Goal: Communication & Community: Connect with others

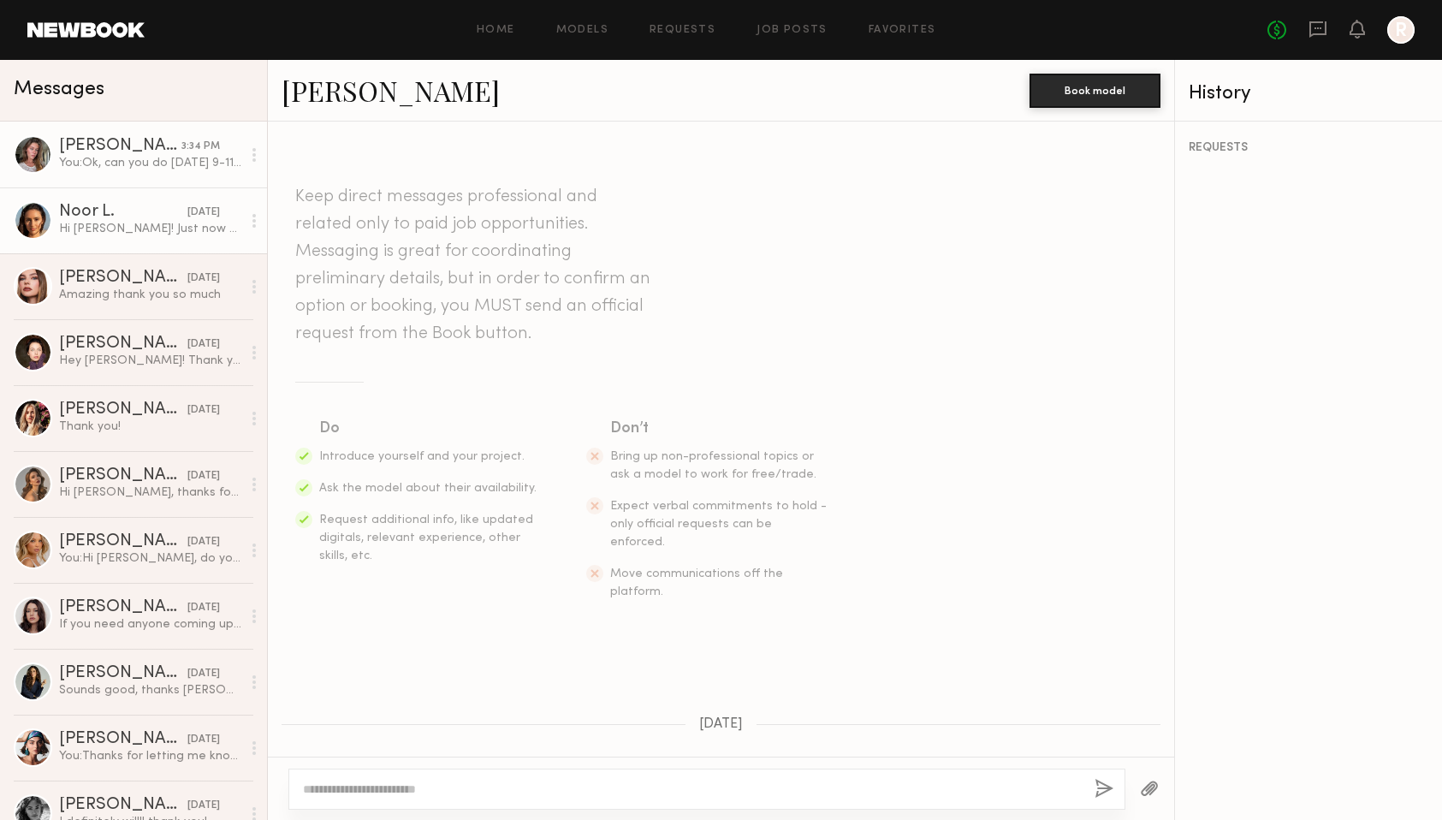
scroll to position [375, 0]
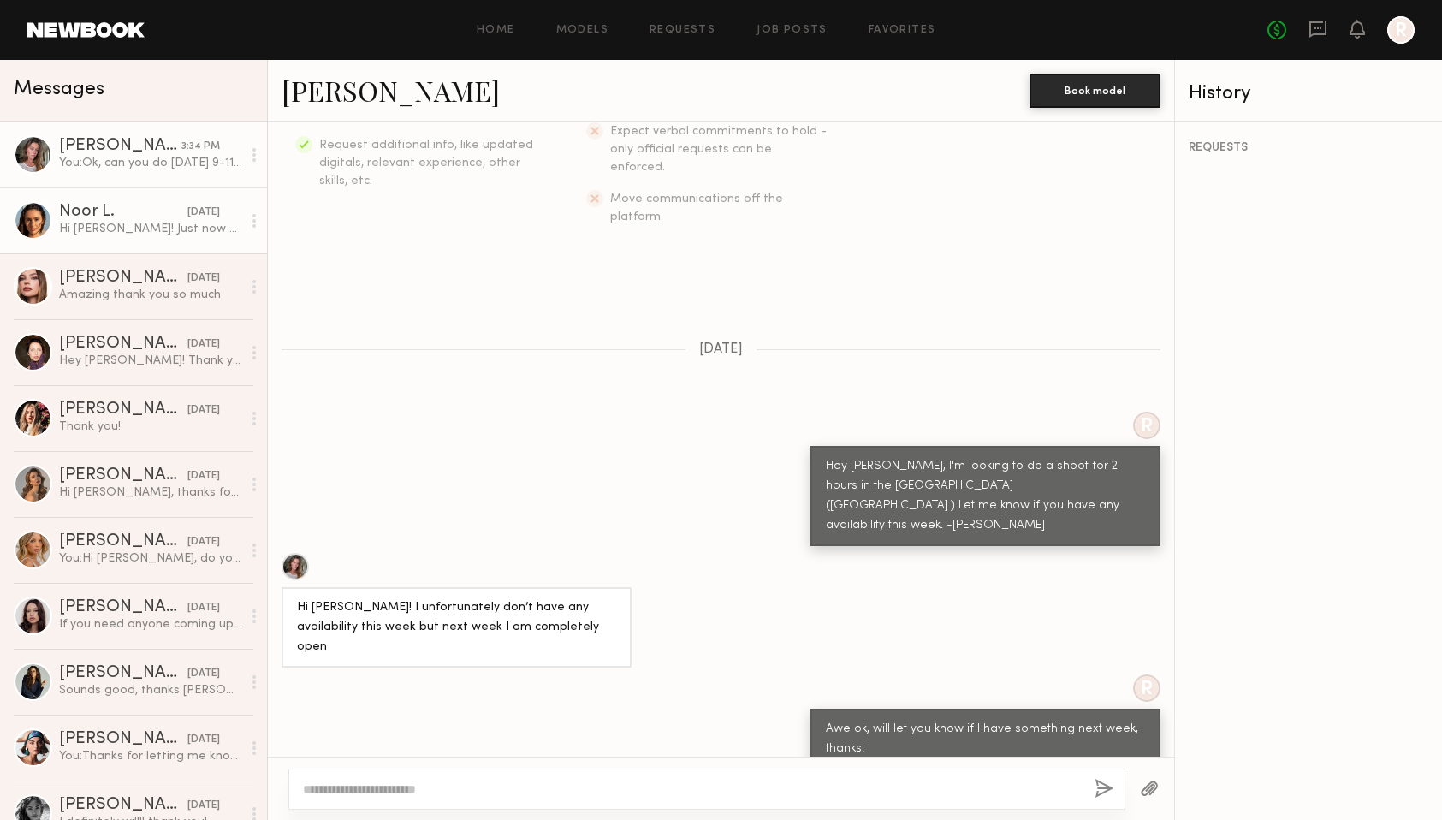
click at [132, 202] on link "Noor L. [DATE] Hi [PERSON_NAME]! Just now seeing this for some reason! Apologie…" at bounding box center [133, 220] width 267 height 66
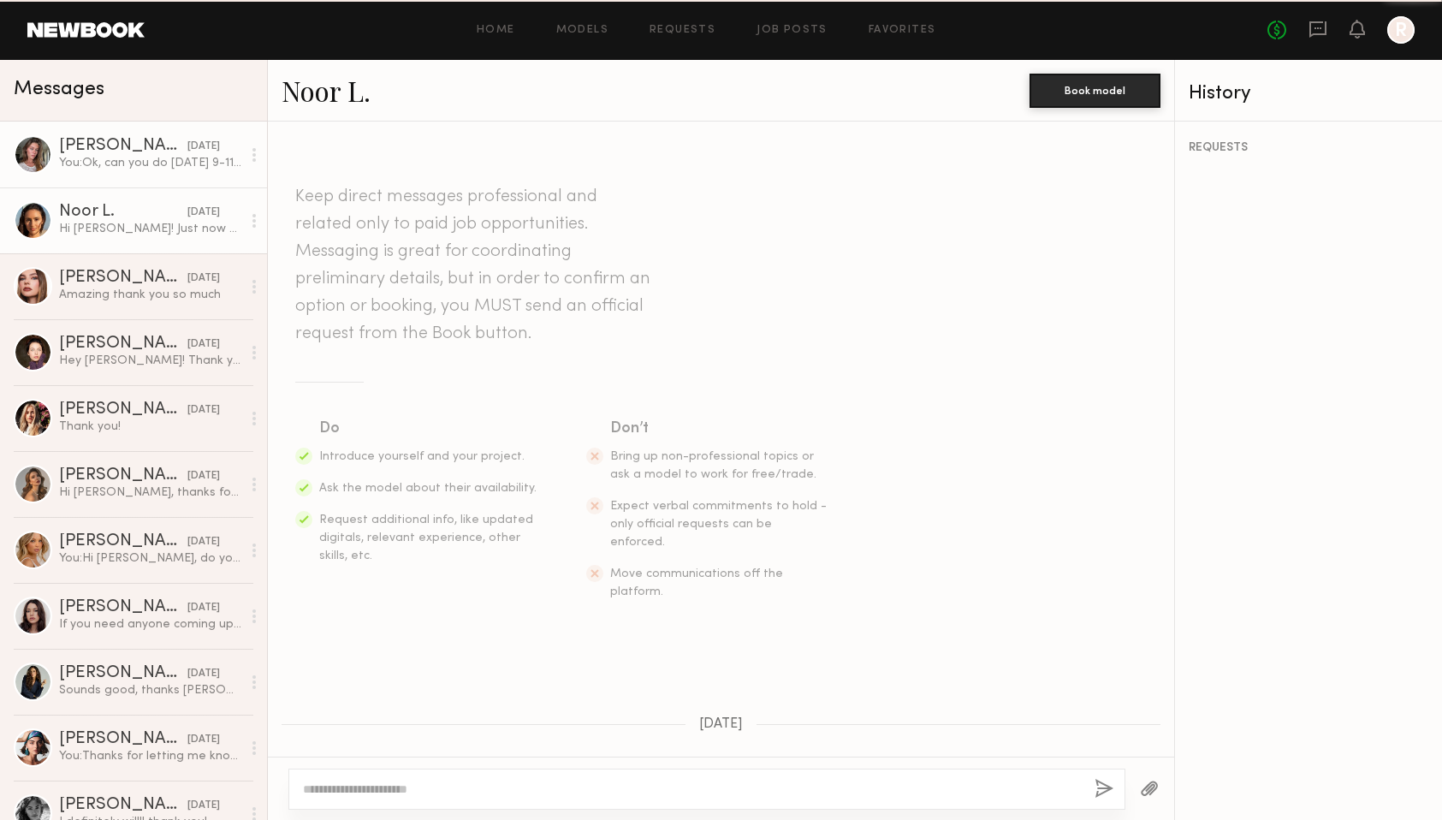
scroll to position [768, 0]
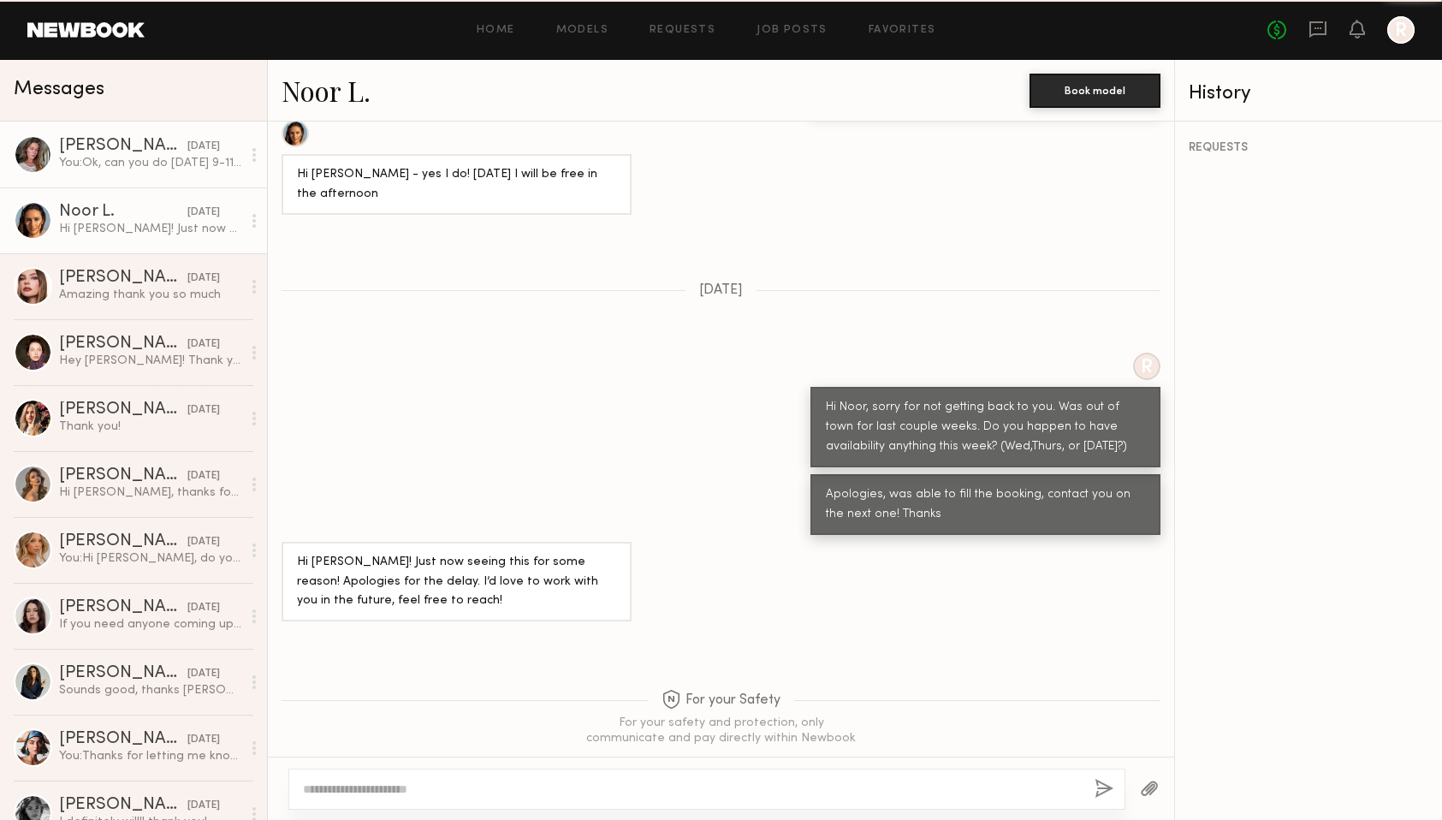
click at [131, 163] on div "You: Ok, can you do [DATE] 9-11ish?" at bounding box center [150, 163] width 182 height 16
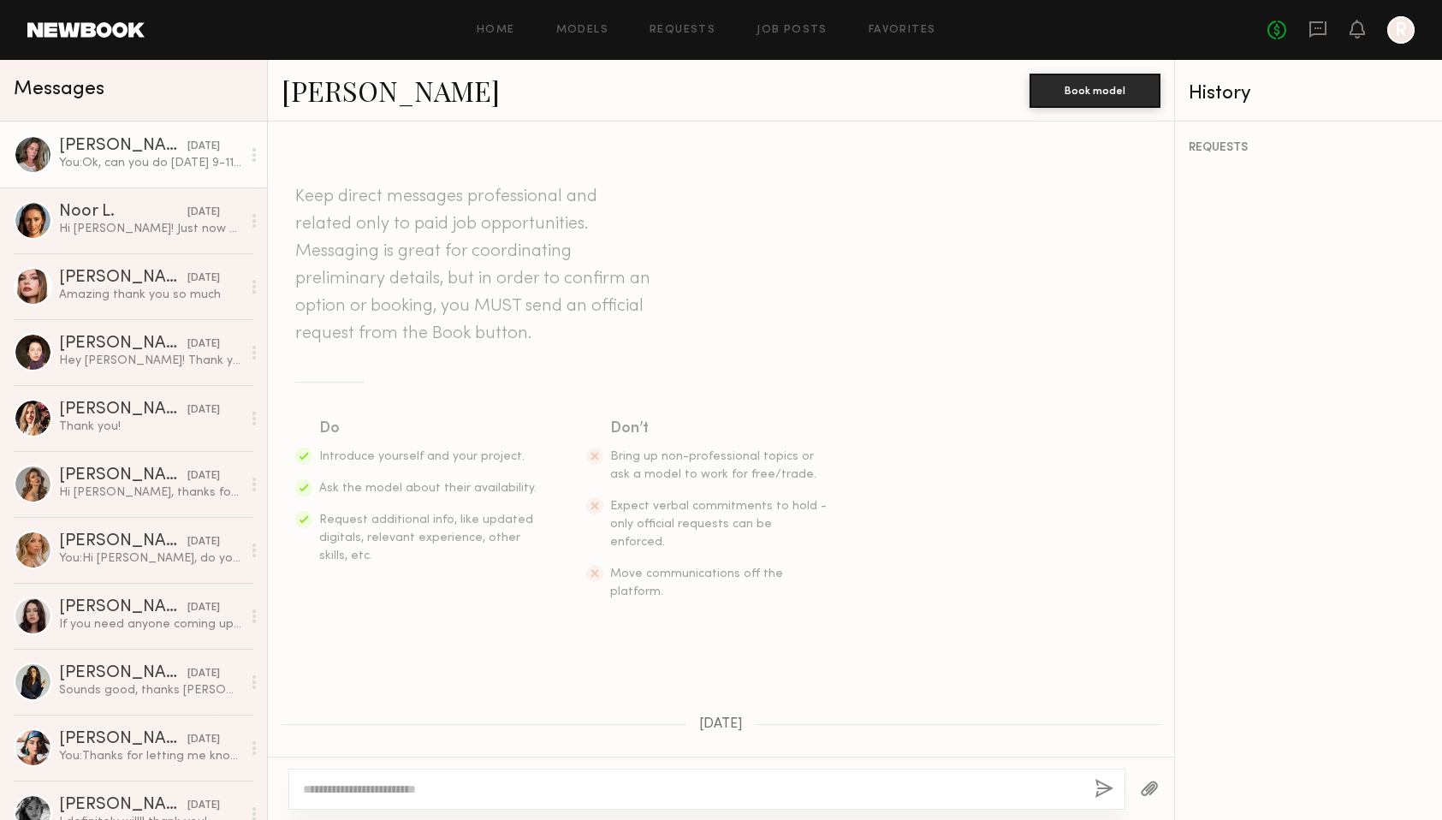
scroll to position [375, 0]
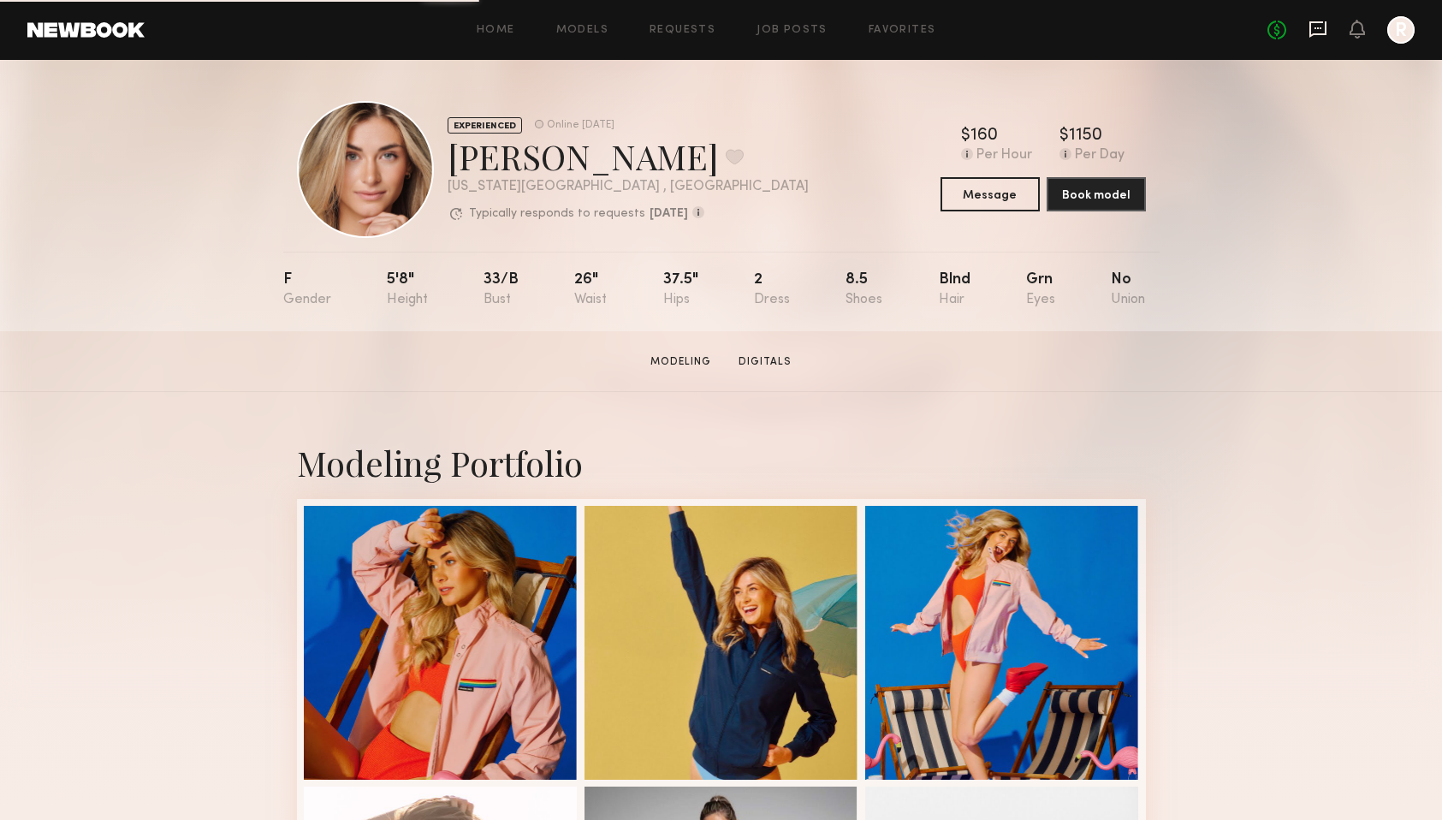
click at [1322, 27] on icon at bounding box center [1317, 29] width 19 height 19
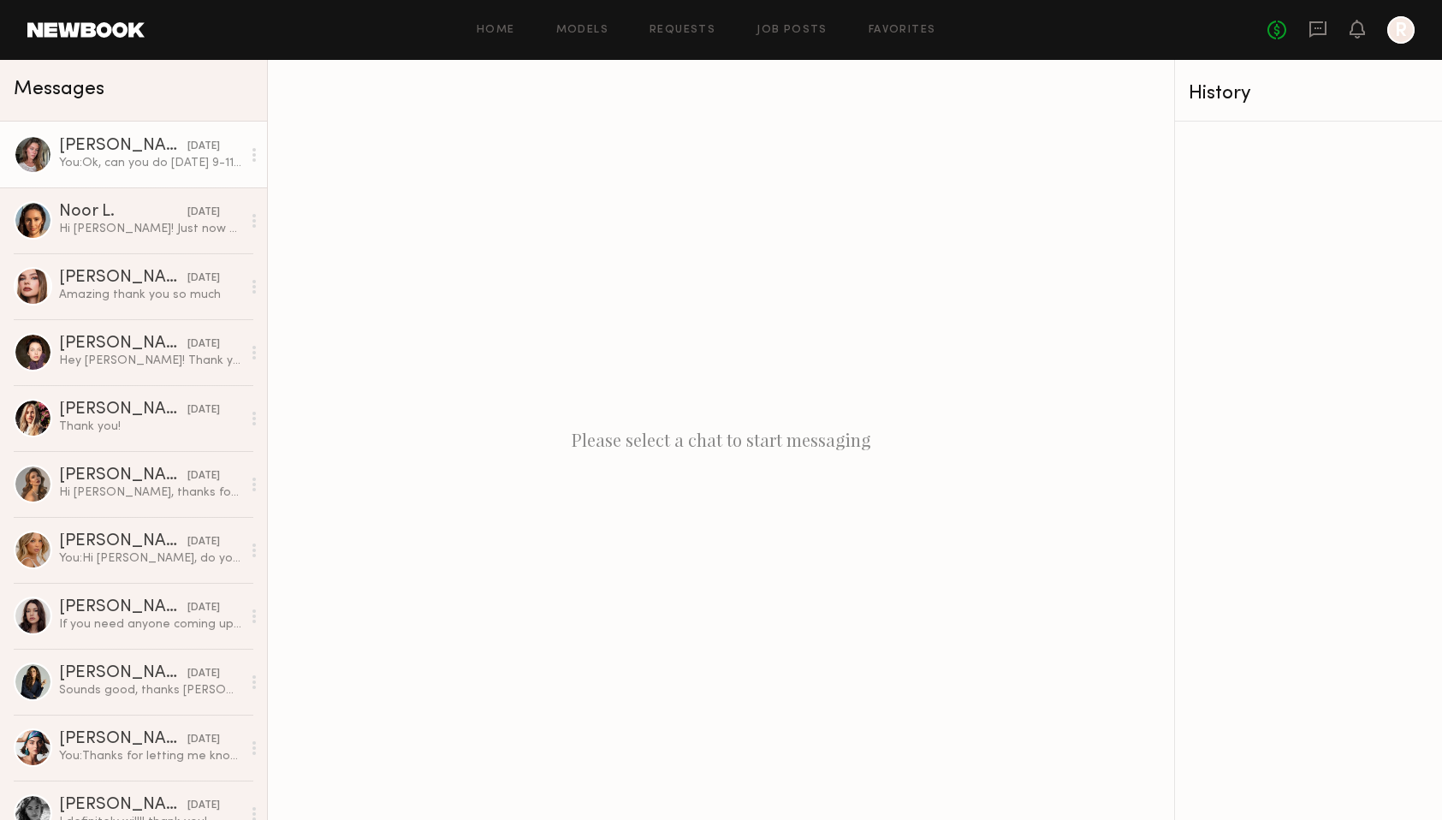
click at [93, 144] on div "[PERSON_NAME]" at bounding box center [123, 146] width 128 height 17
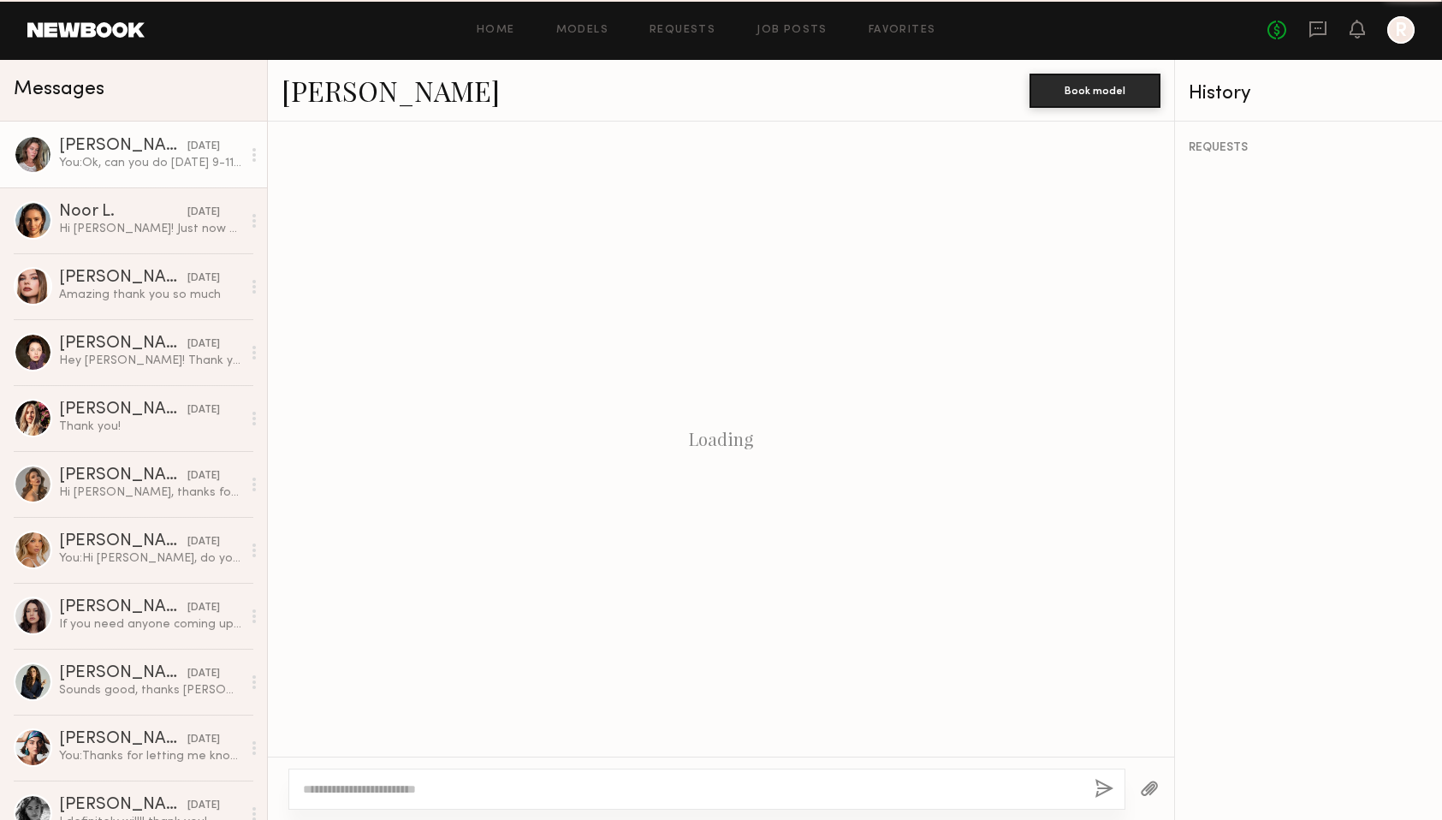
scroll to position [375, 0]
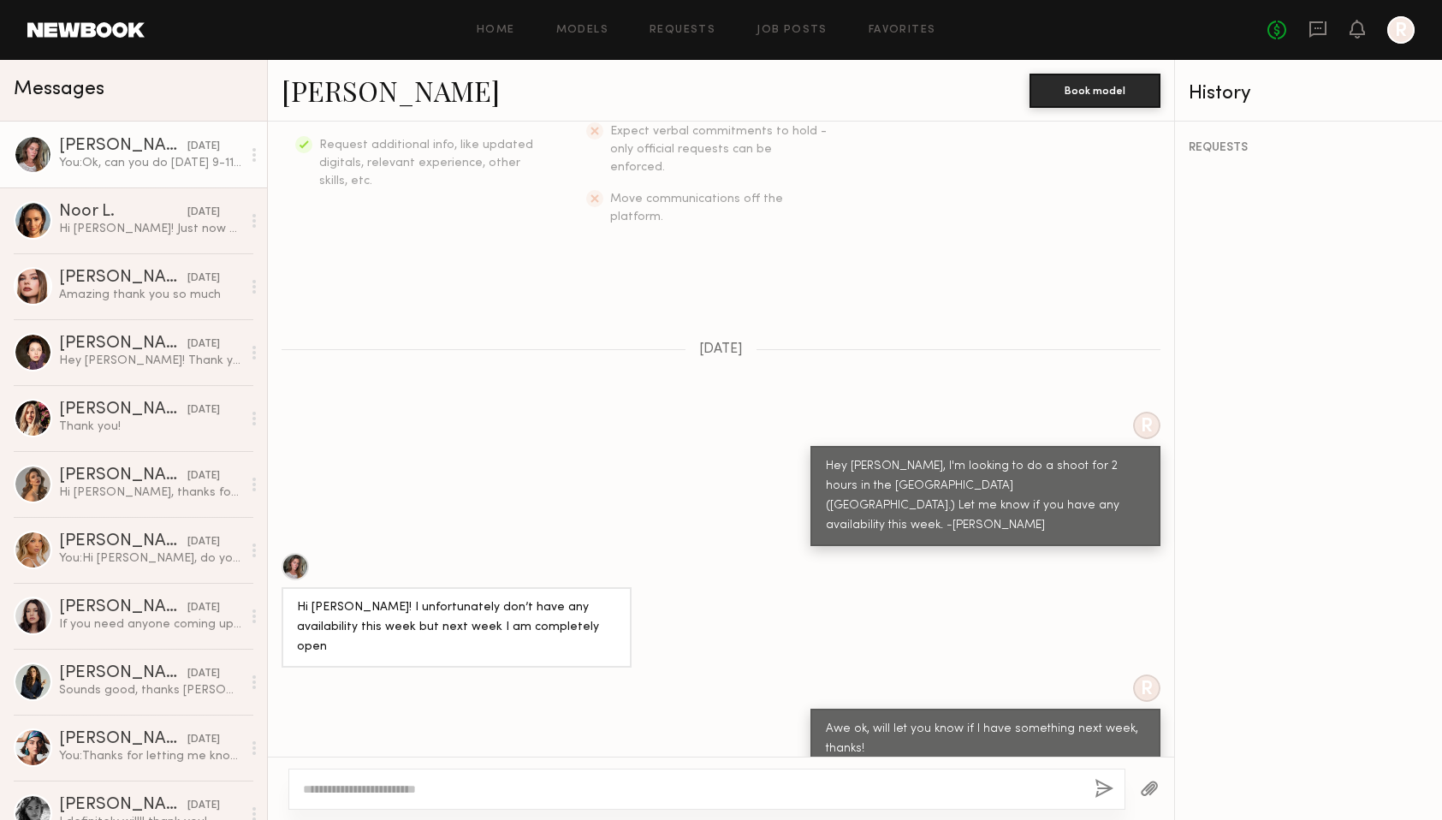
click at [341, 95] on link "[PERSON_NAME]" at bounding box center [391, 90] width 218 height 37
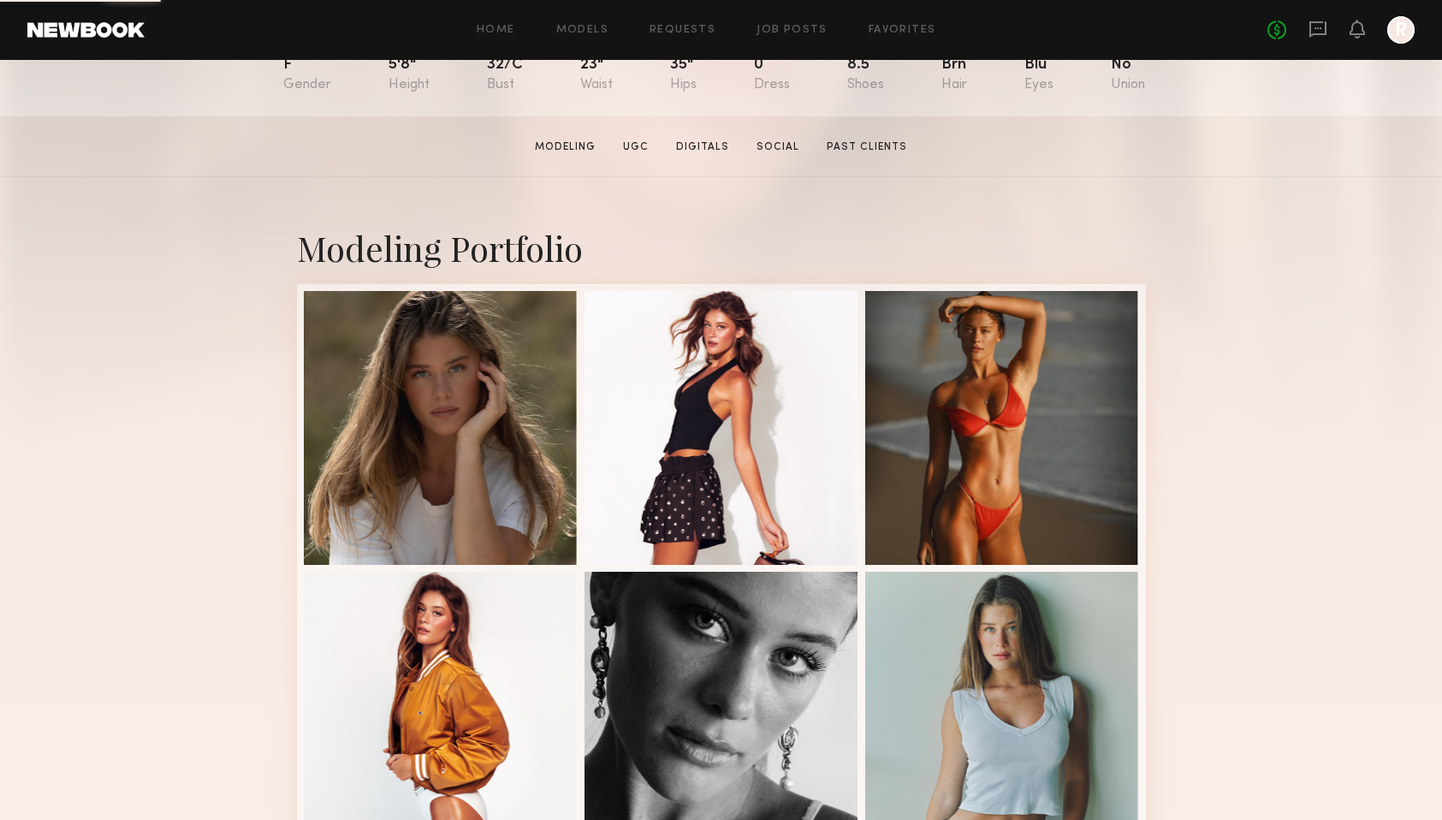
scroll to position [475, 0]
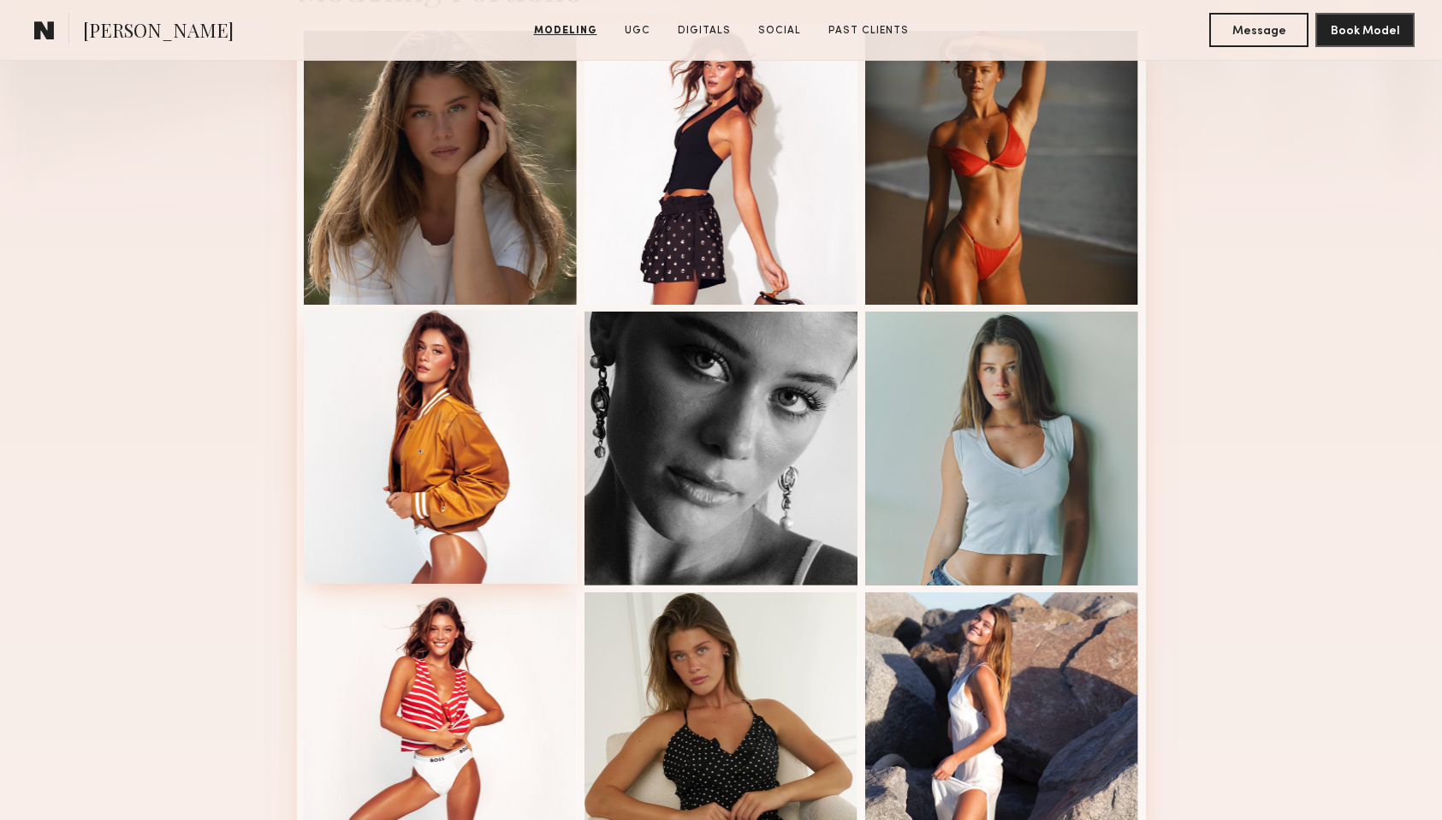
click at [519, 358] on div at bounding box center [441, 447] width 274 height 274
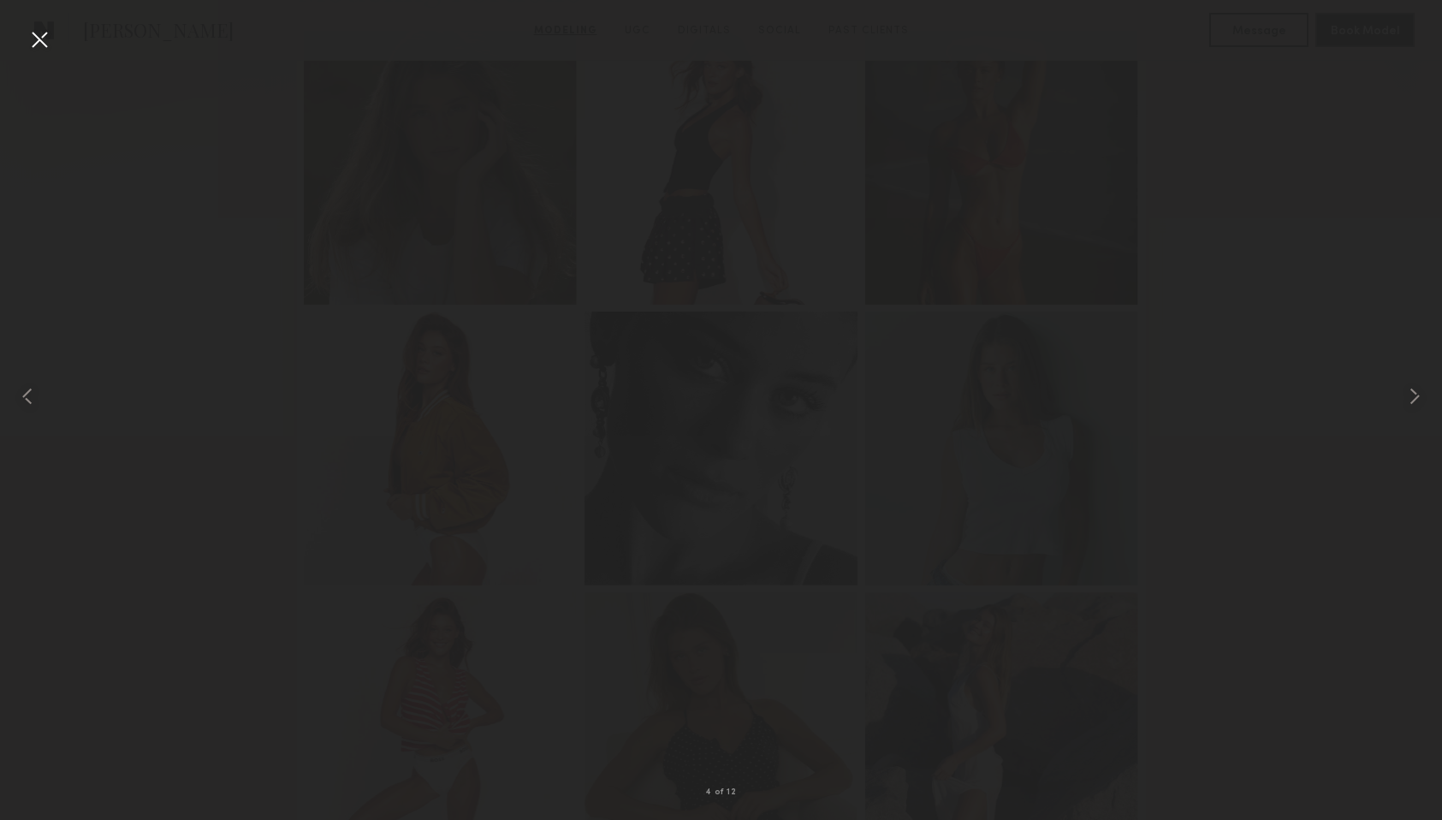
click at [37, 42] on div at bounding box center [39, 39] width 27 height 27
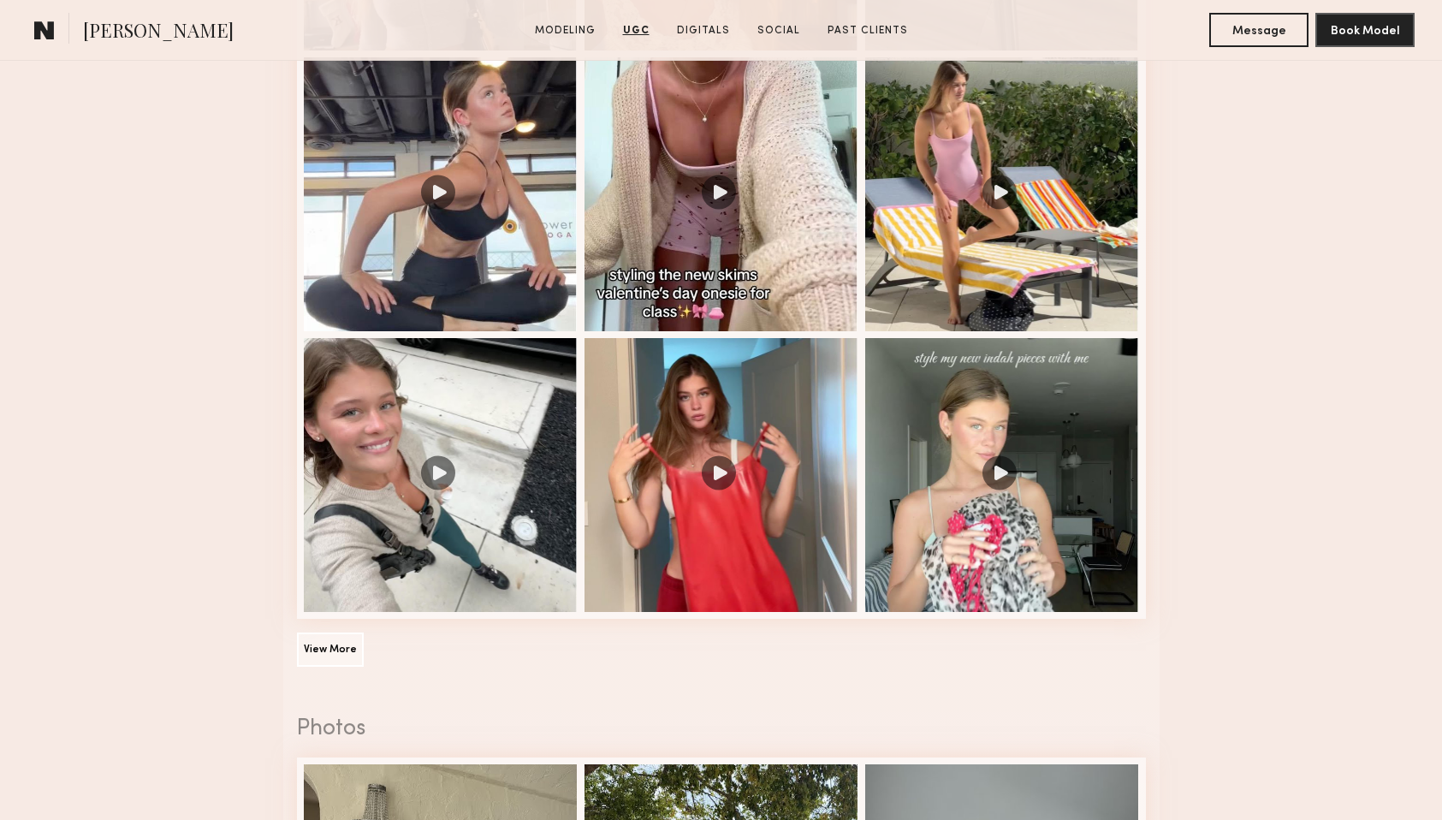
scroll to position [2376, 0]
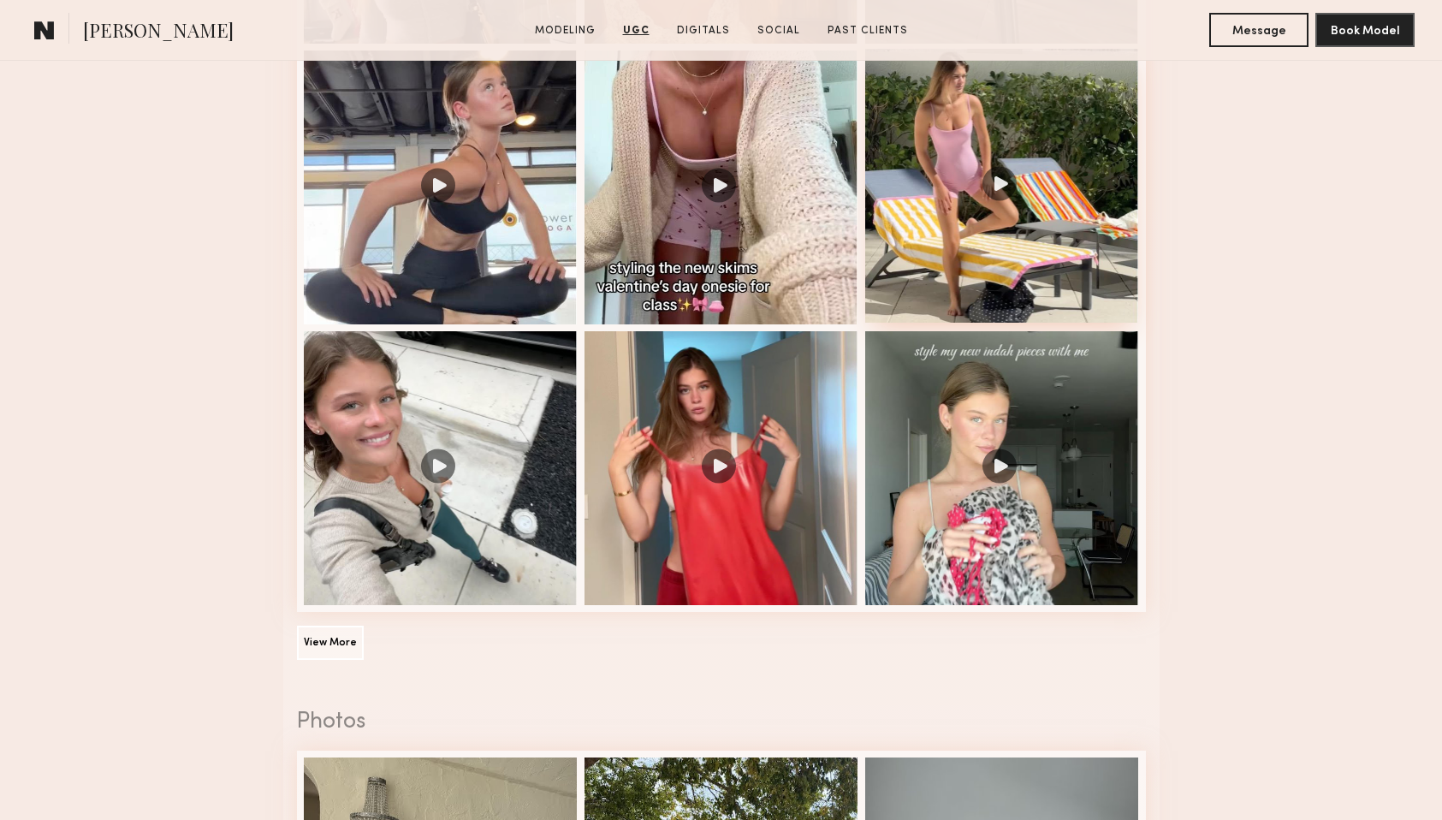
click at [1000, 258] on div at bounding box center [1002, 186] width 274 height 274
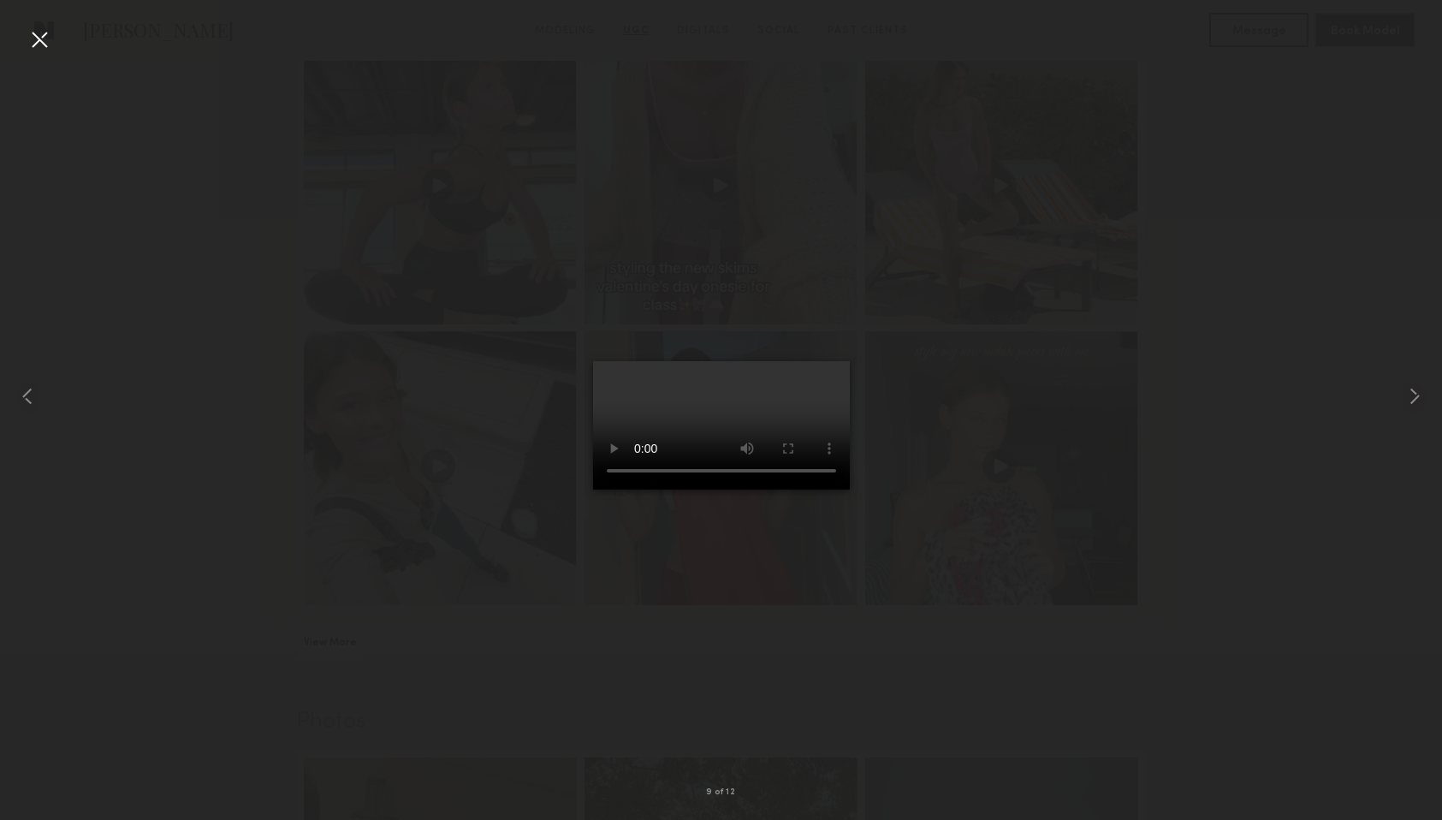
click at [329, 181] on div at bounding box center [721, 396] width 1442 height 738
click at [37, 33] on div at bounding box center [39, 39] width 27 height 27
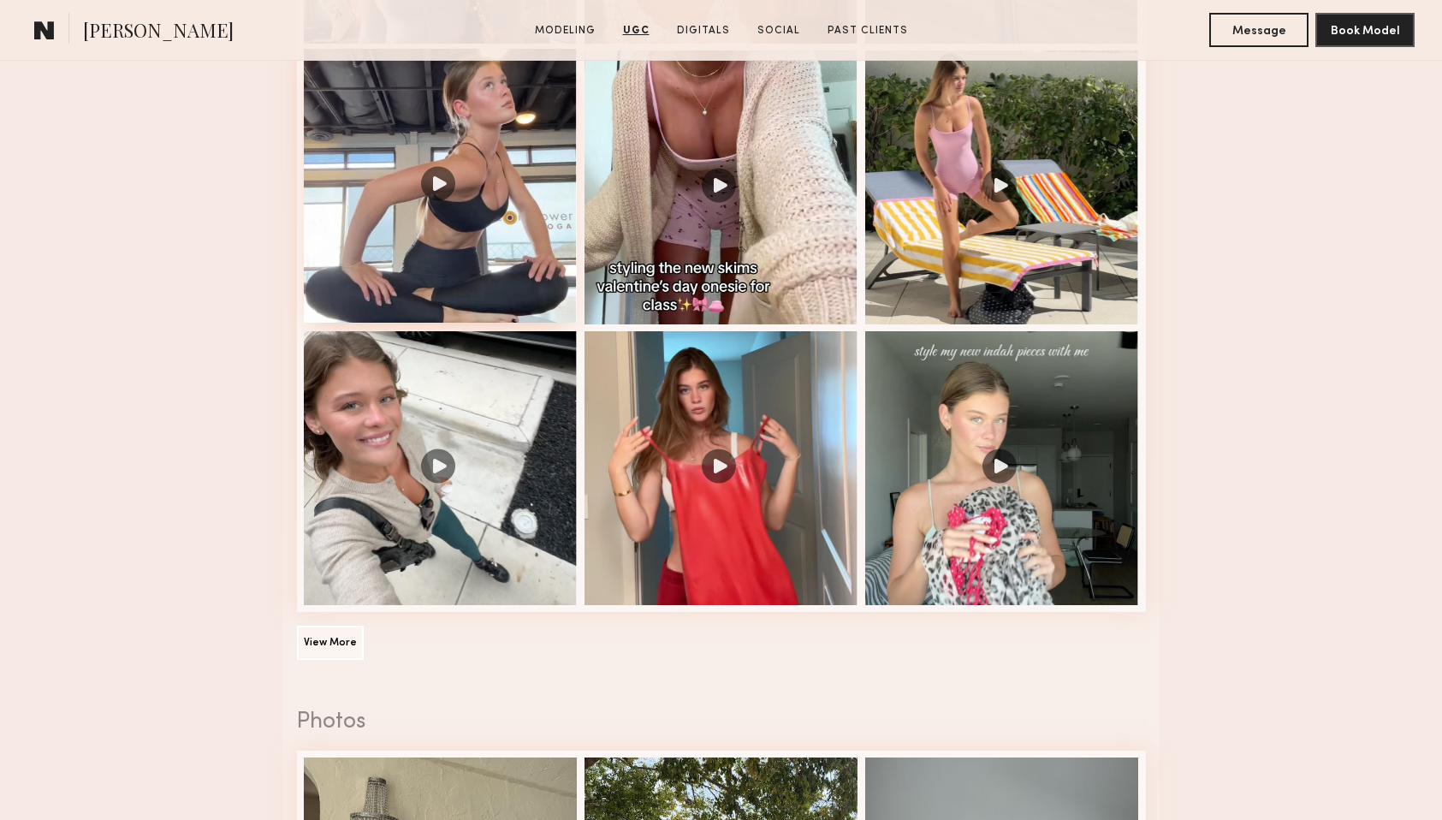
click at [532, 187] on div at bounding box center [441, 186] width 274 height 274
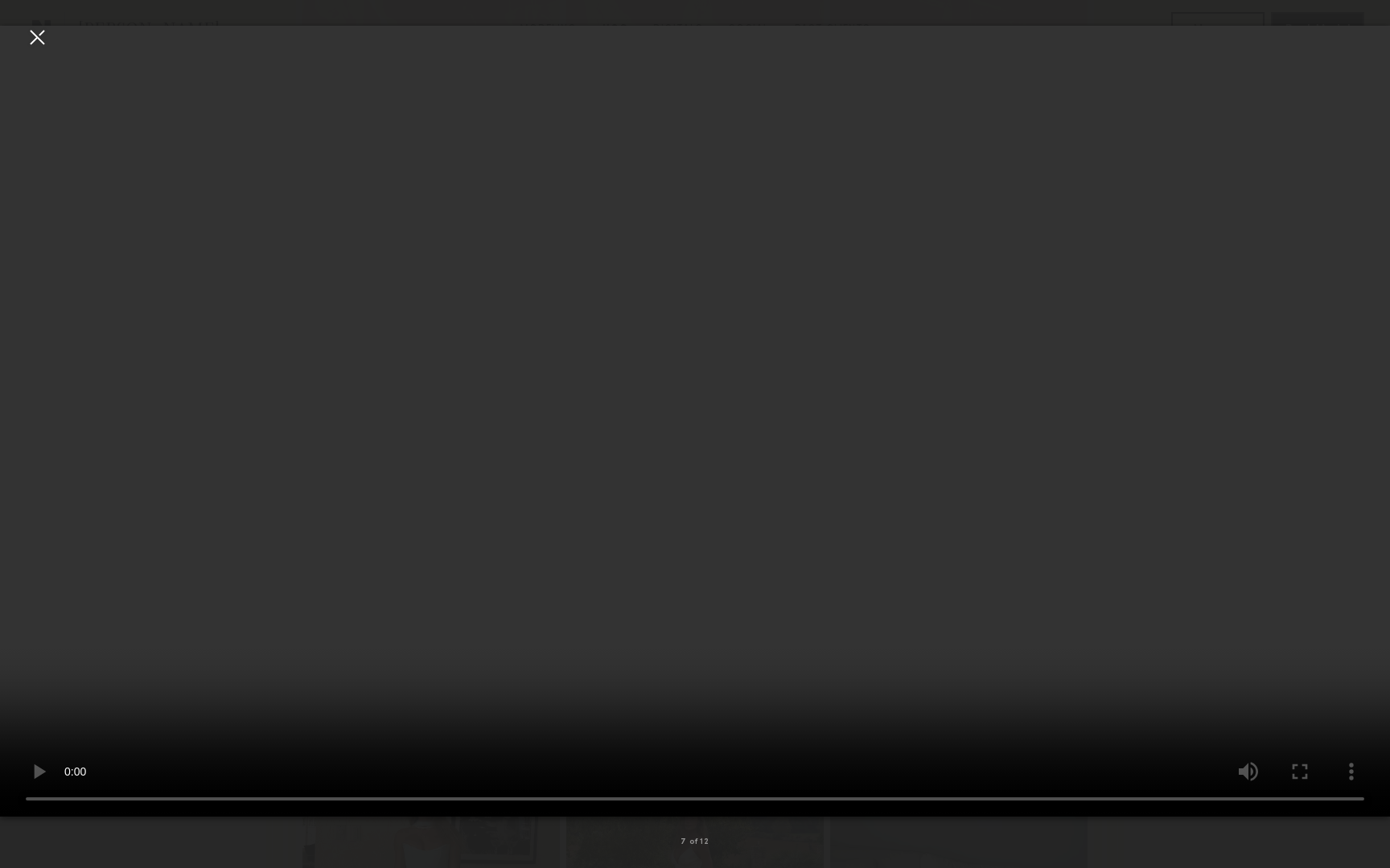
click at [1252, 685] on video at bounding box center [695, 421] width 1390 height 791
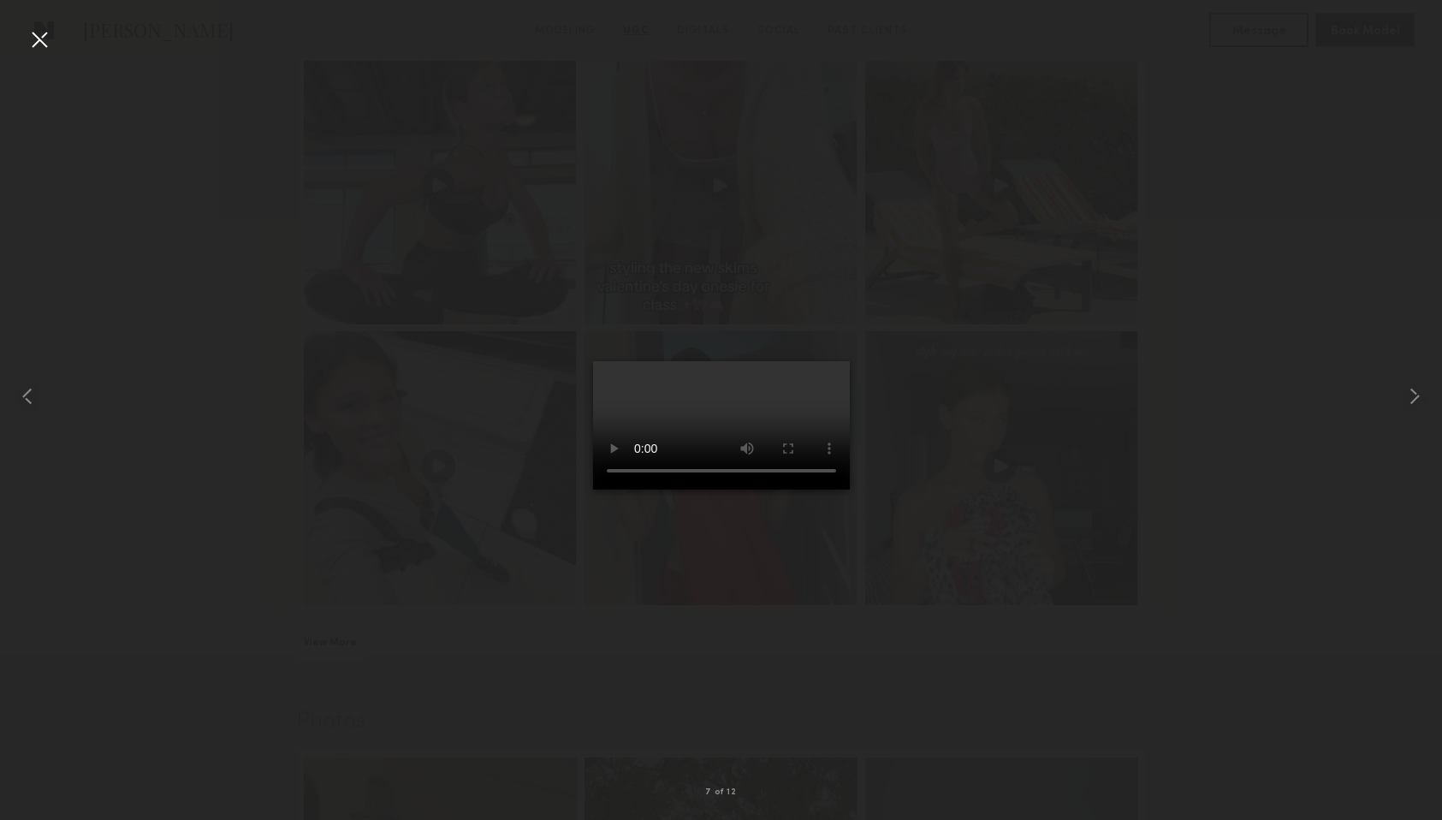
click at [44, 34] on div at bounding box center [39, 39] width 27 height 27
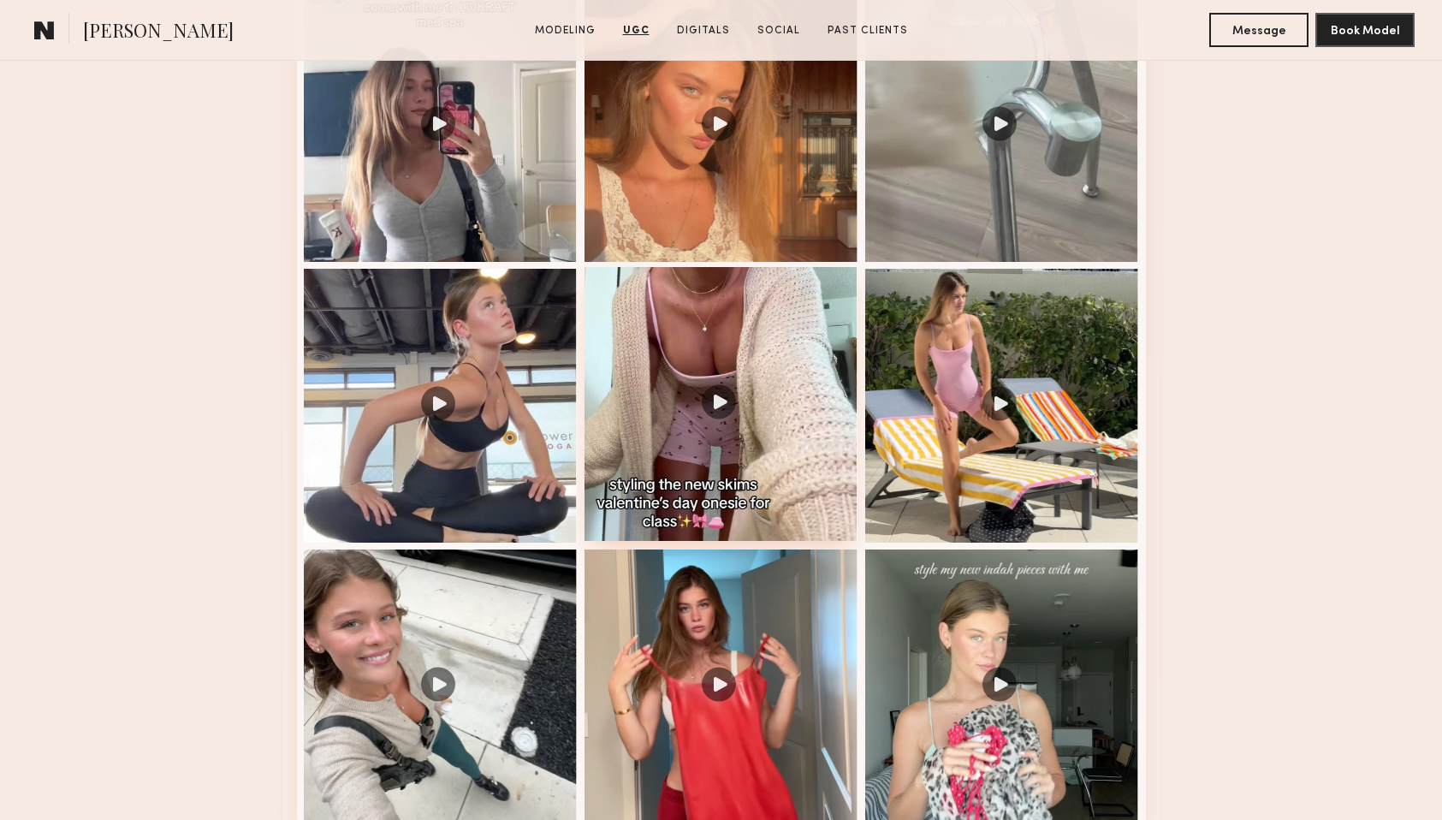
scroll to position [2104, 0]
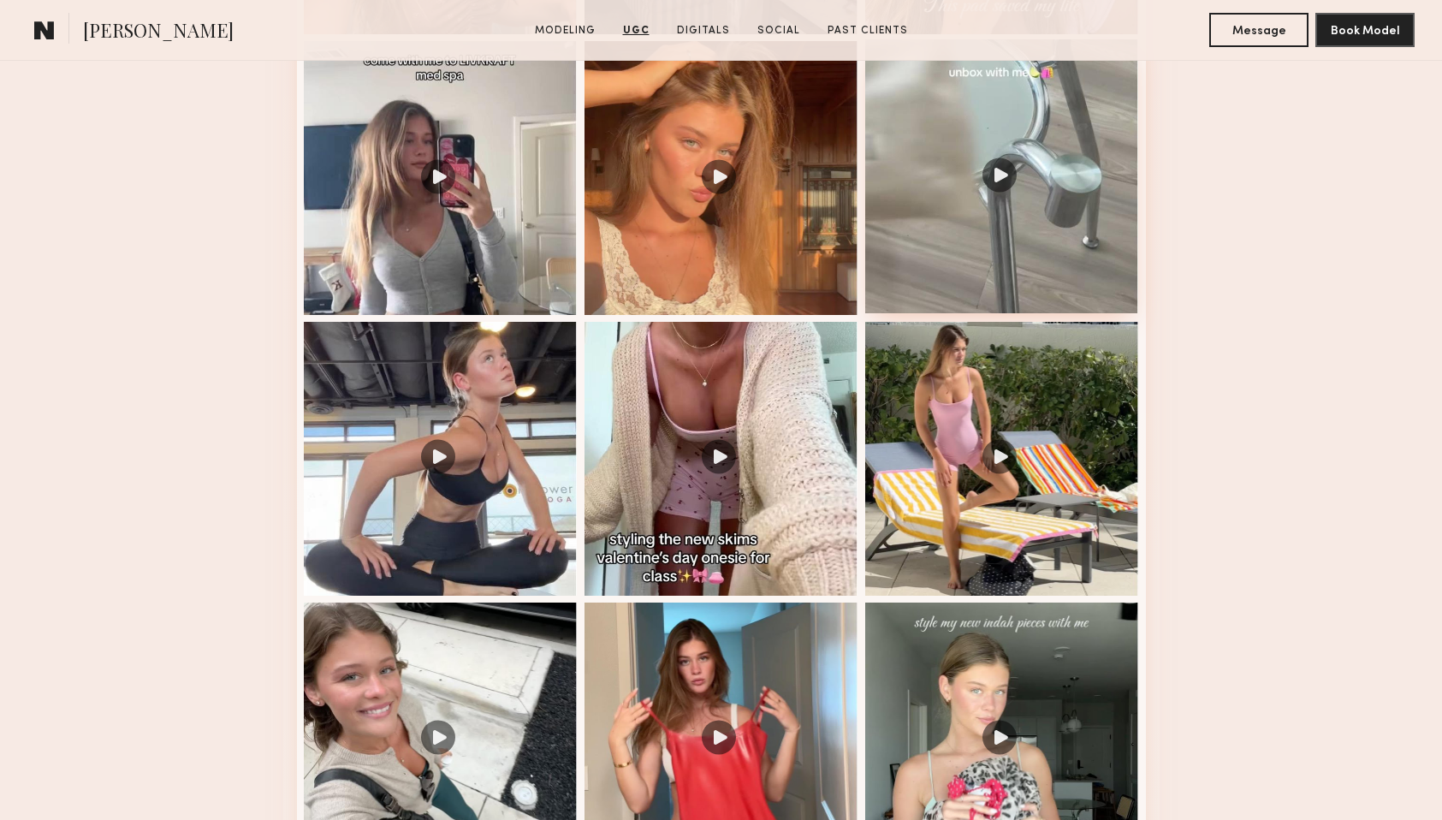
click at [929, 256] on div at bounding box center [1002, 176] width 274 height 274
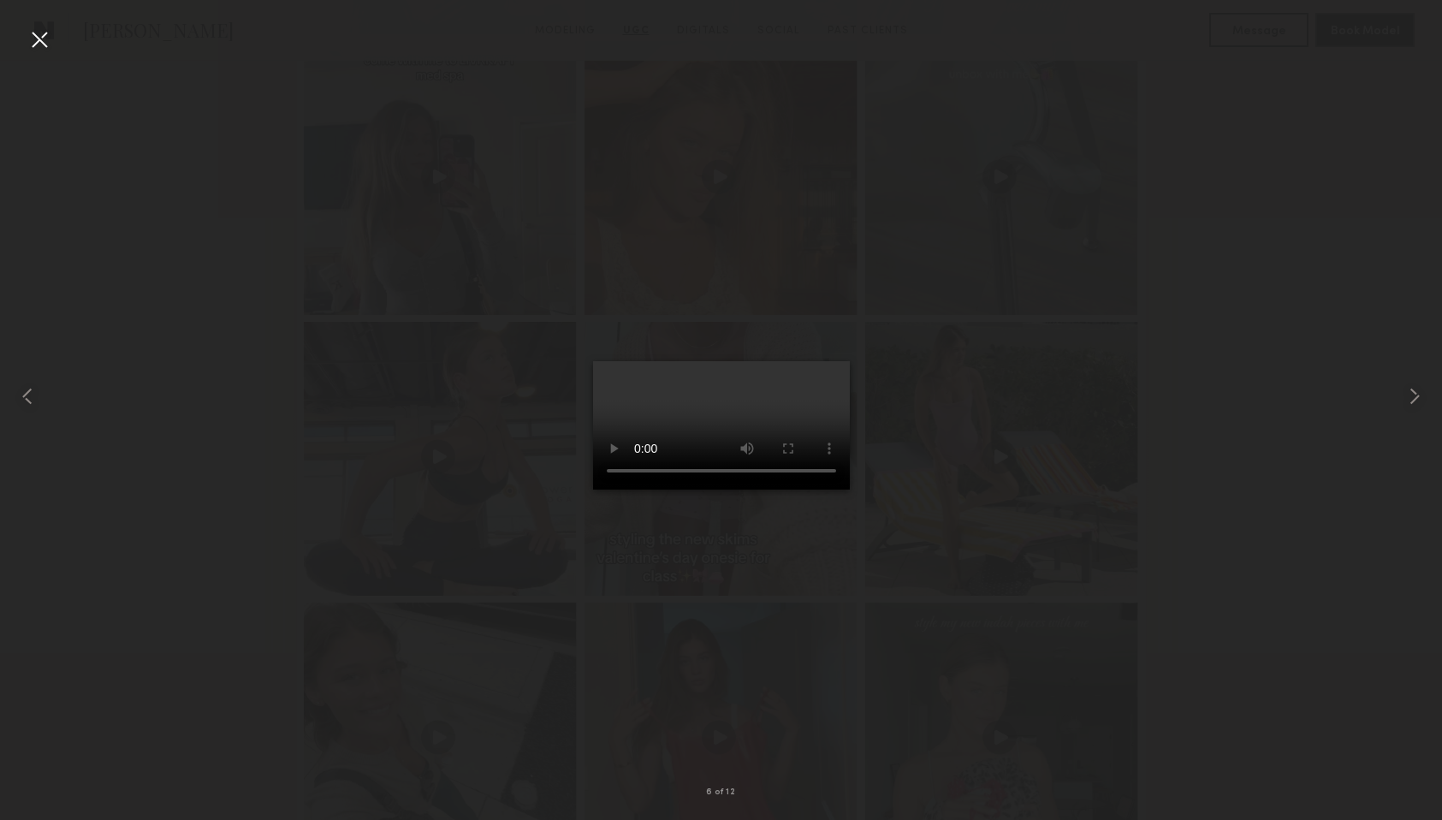
click at [38, 39] on div at bounding box center [39, 39] width 27 height 27
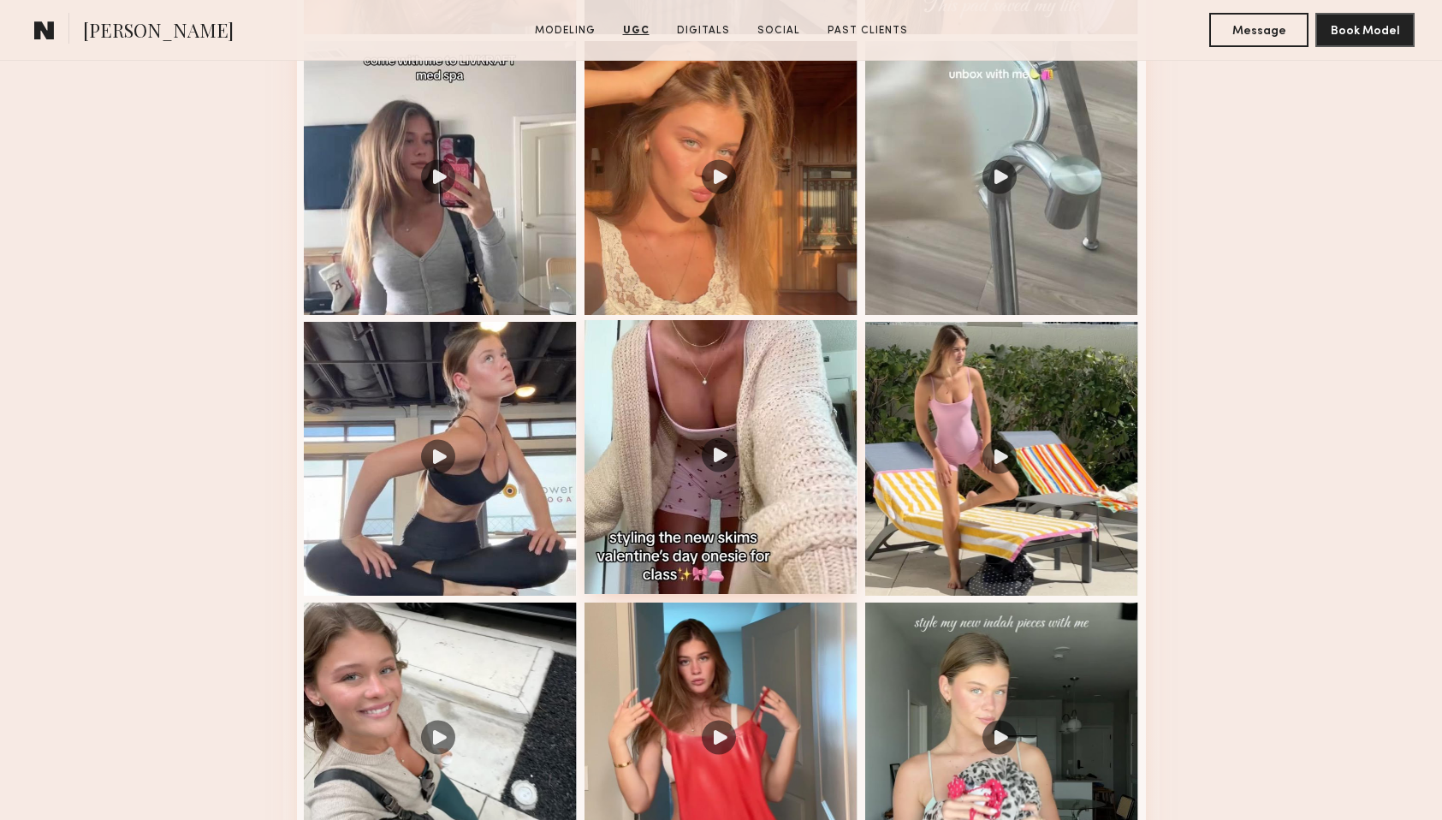
click at [697, 372] on div at bounding box center [721, 457] width 274 height 274
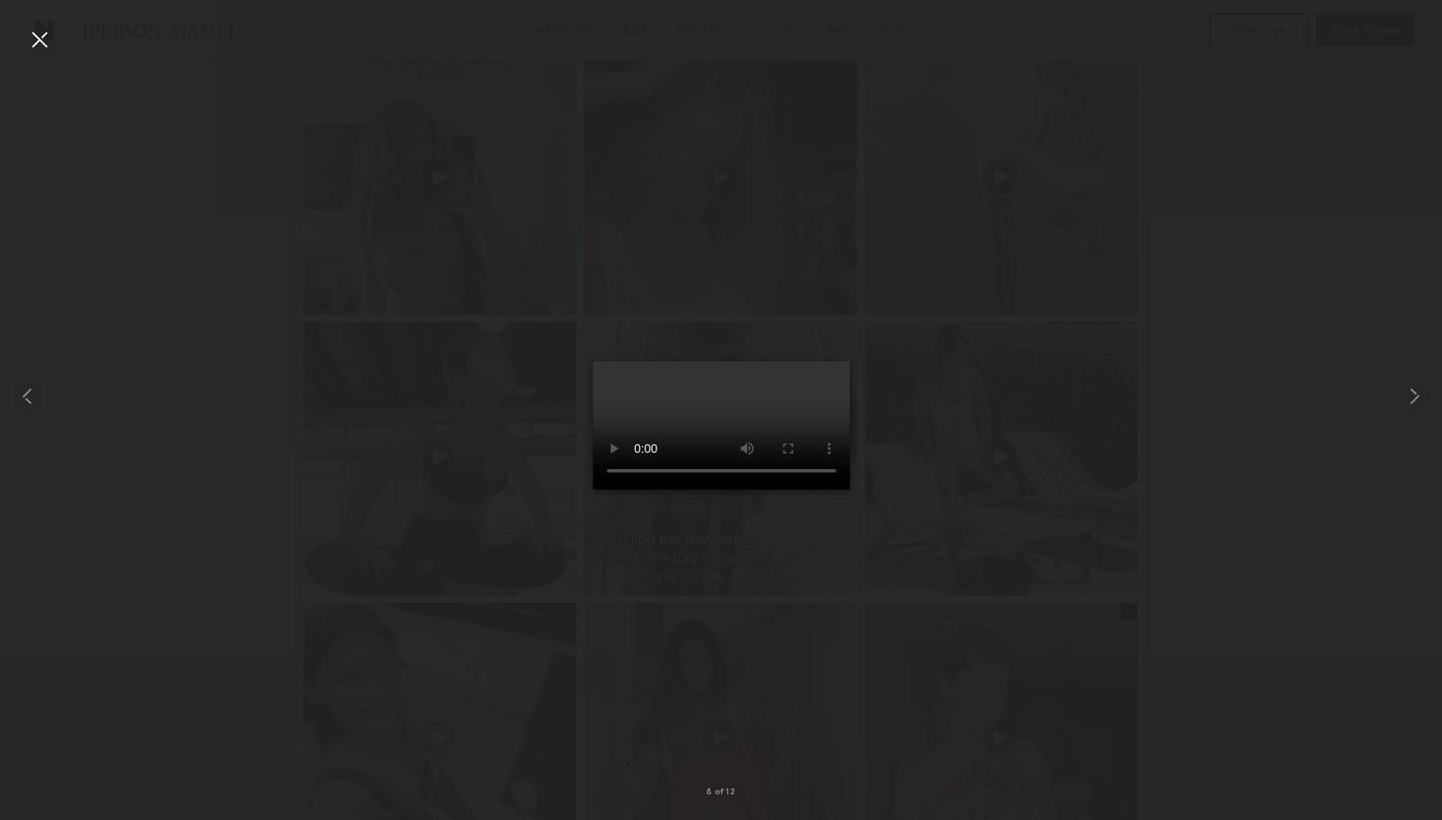
click at [274, 287] on div at bounding box center [721, 396] width 1442 height 738
click at [32, 32] on div at bounding box center [39, 39] width 27 height 27
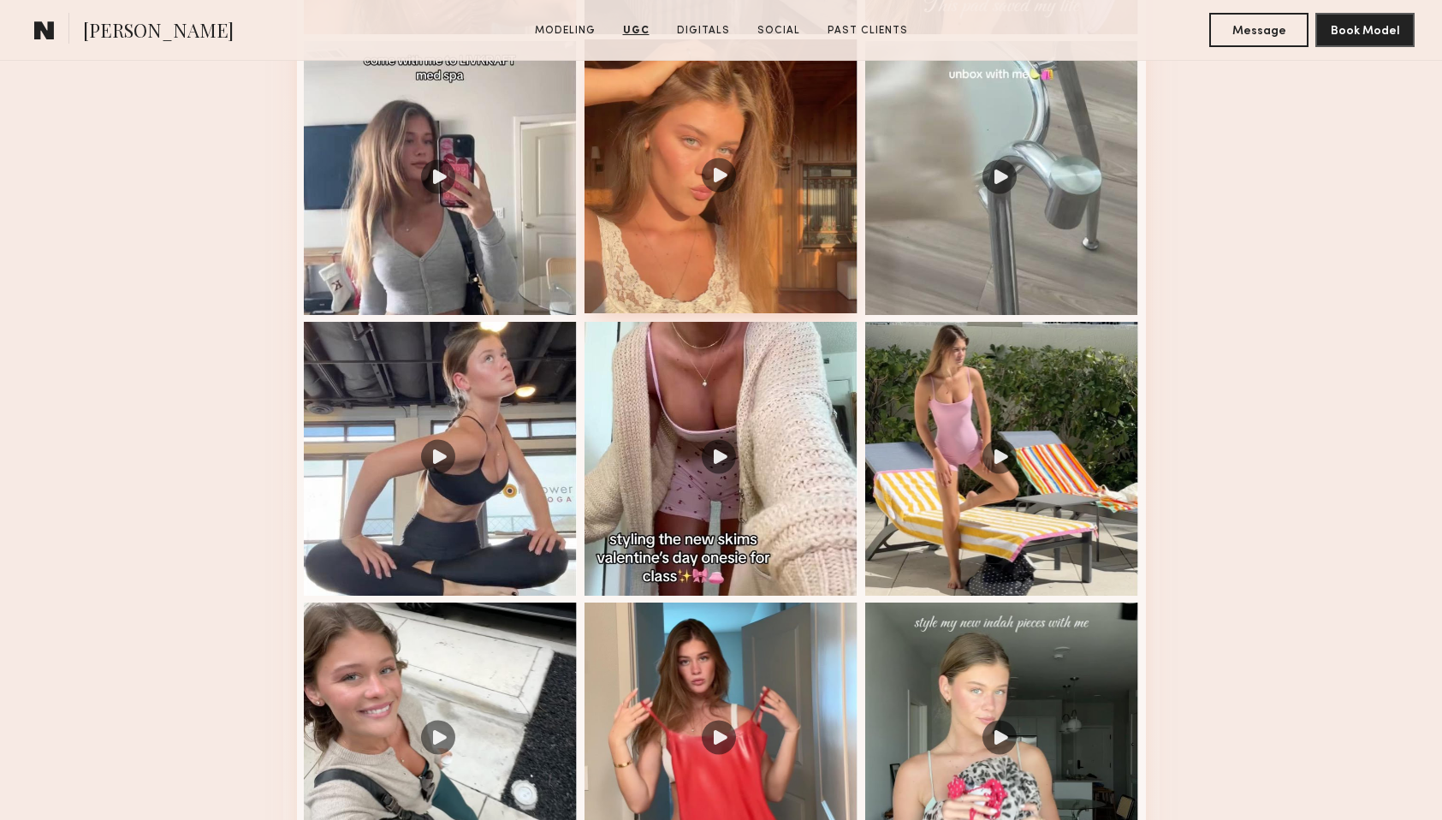
click at [802, 216] on div at bounding box center [721, 176] width 274 height 274
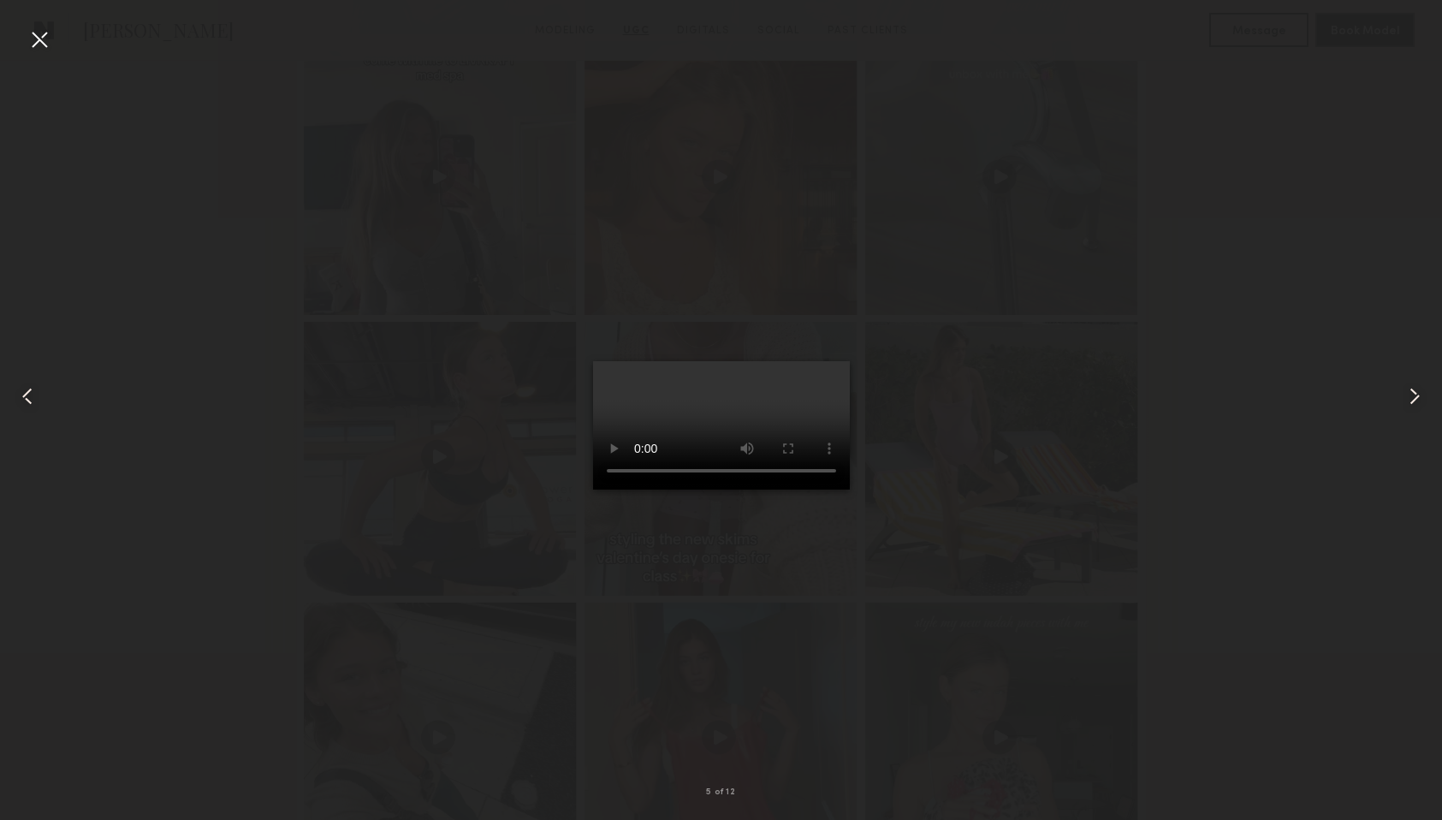
click at [38, 41] on div at bounding box center [39, 39] width 27 height 27
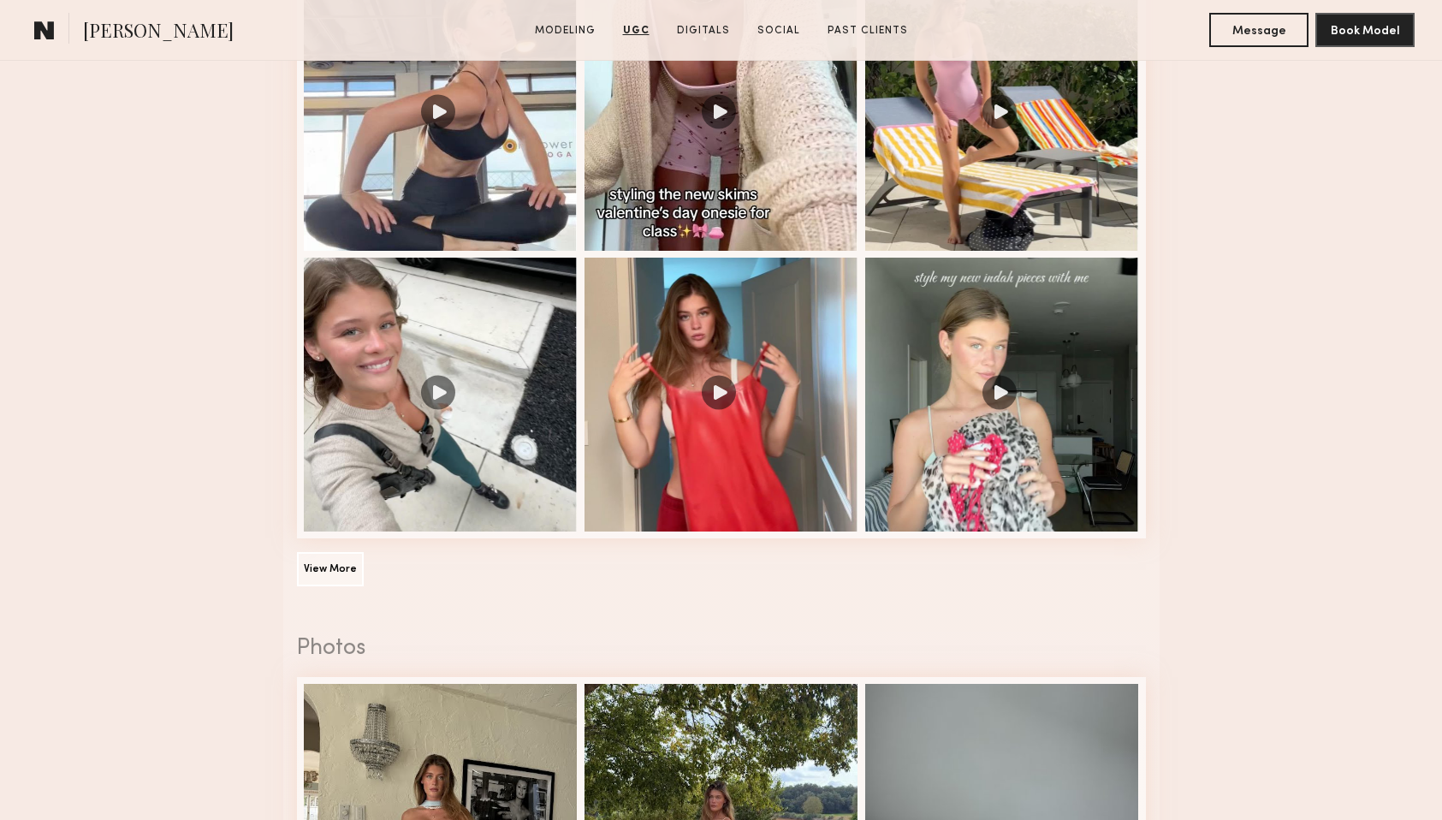
scroll to position [2518, 0]
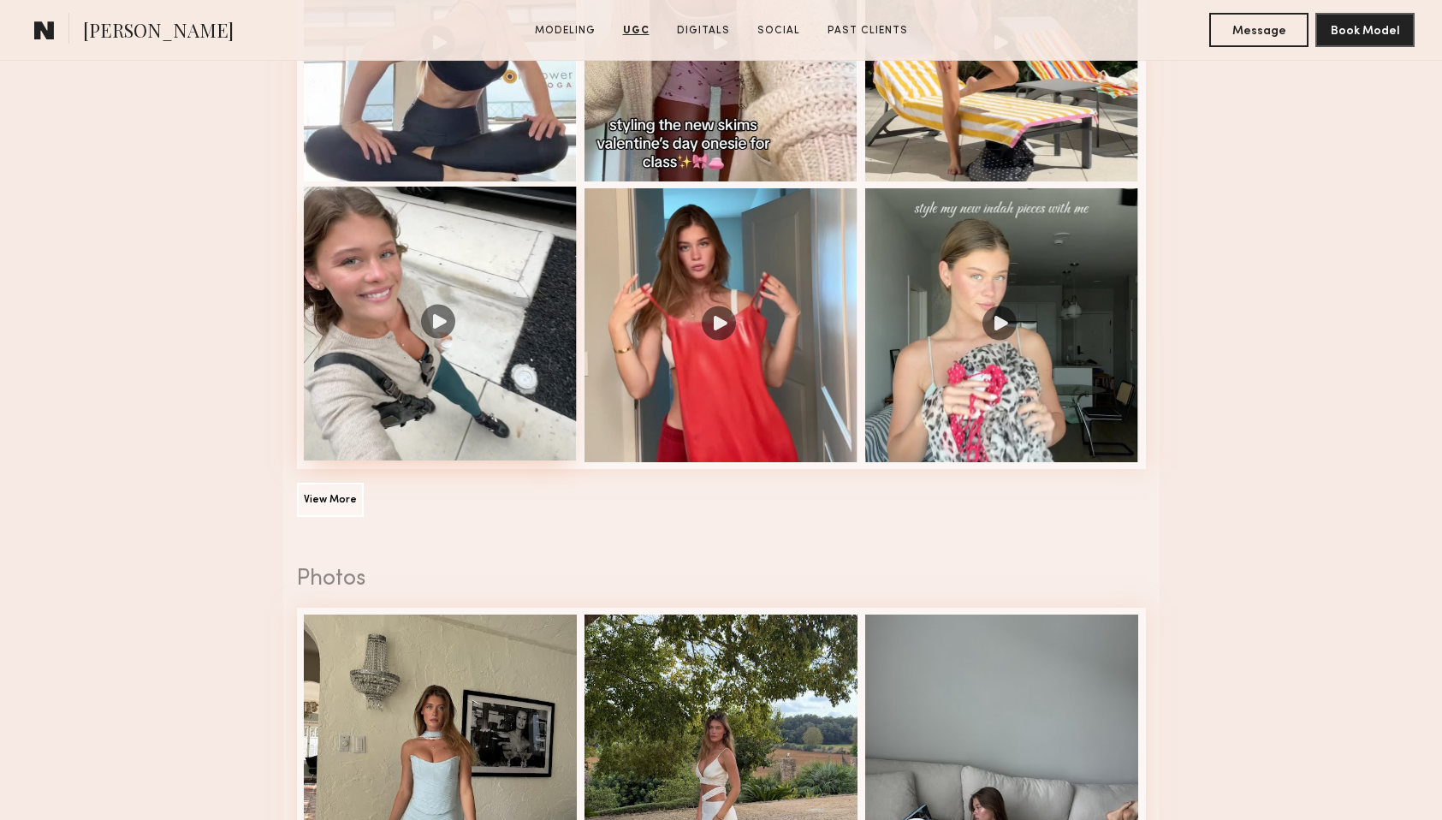
click at [528, 290] on div at bounding box center [441, 324] width 274 height 274
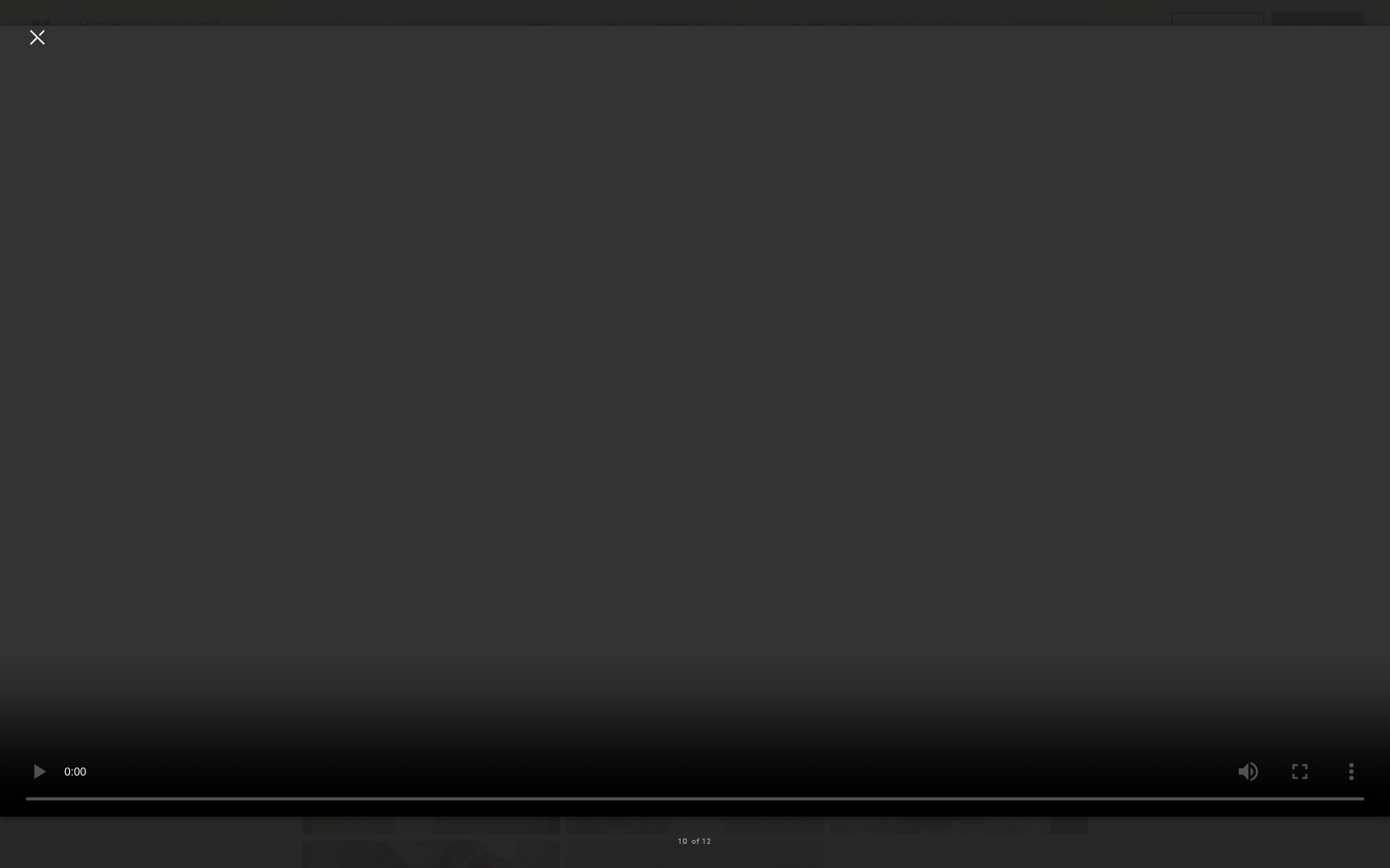
click at [994, 727] on video at bounding box center [695, 421] width 1390 height 791
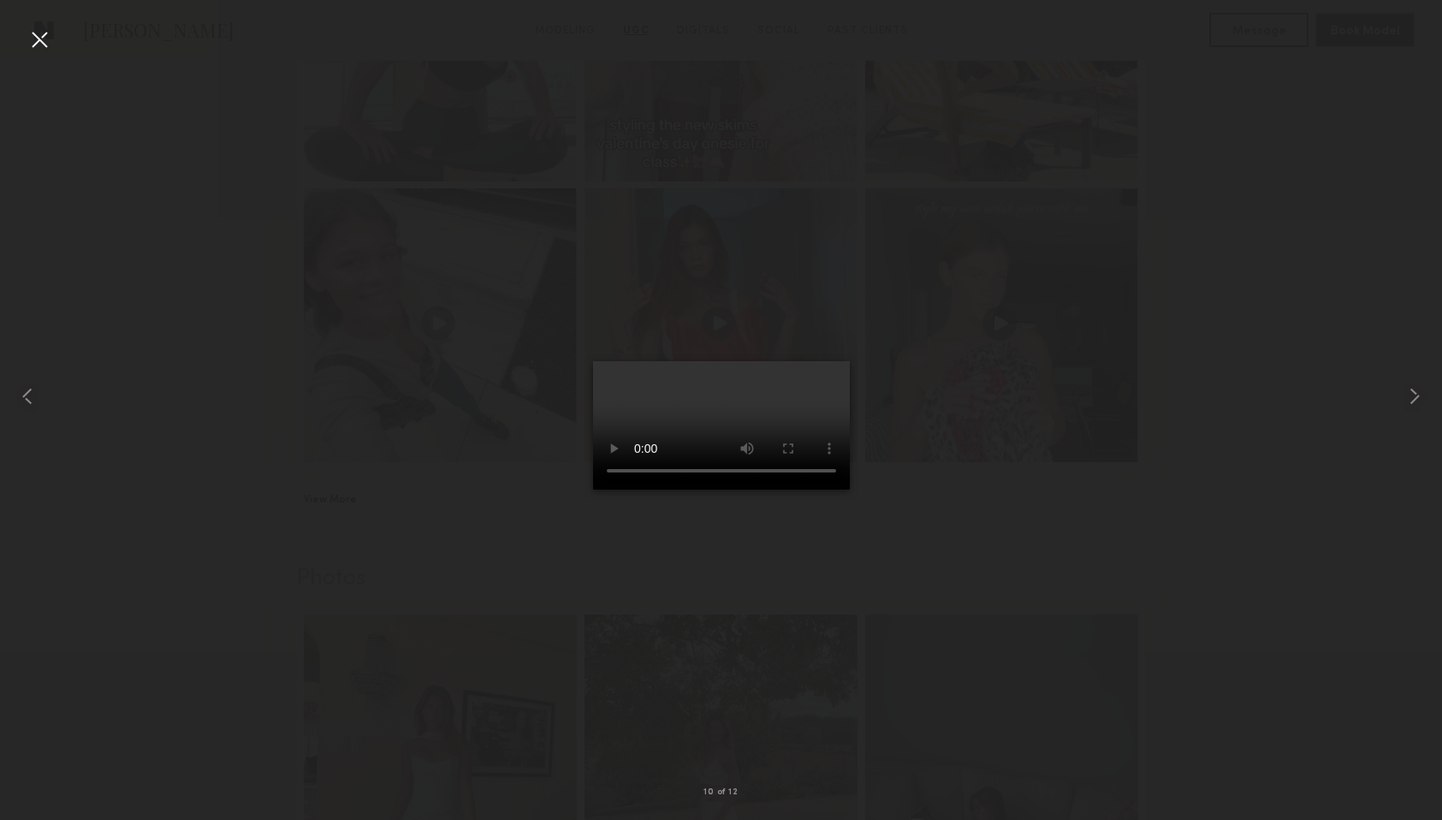
click at [33, 34] on div at bounding box center [39, 39] width 27 height 27
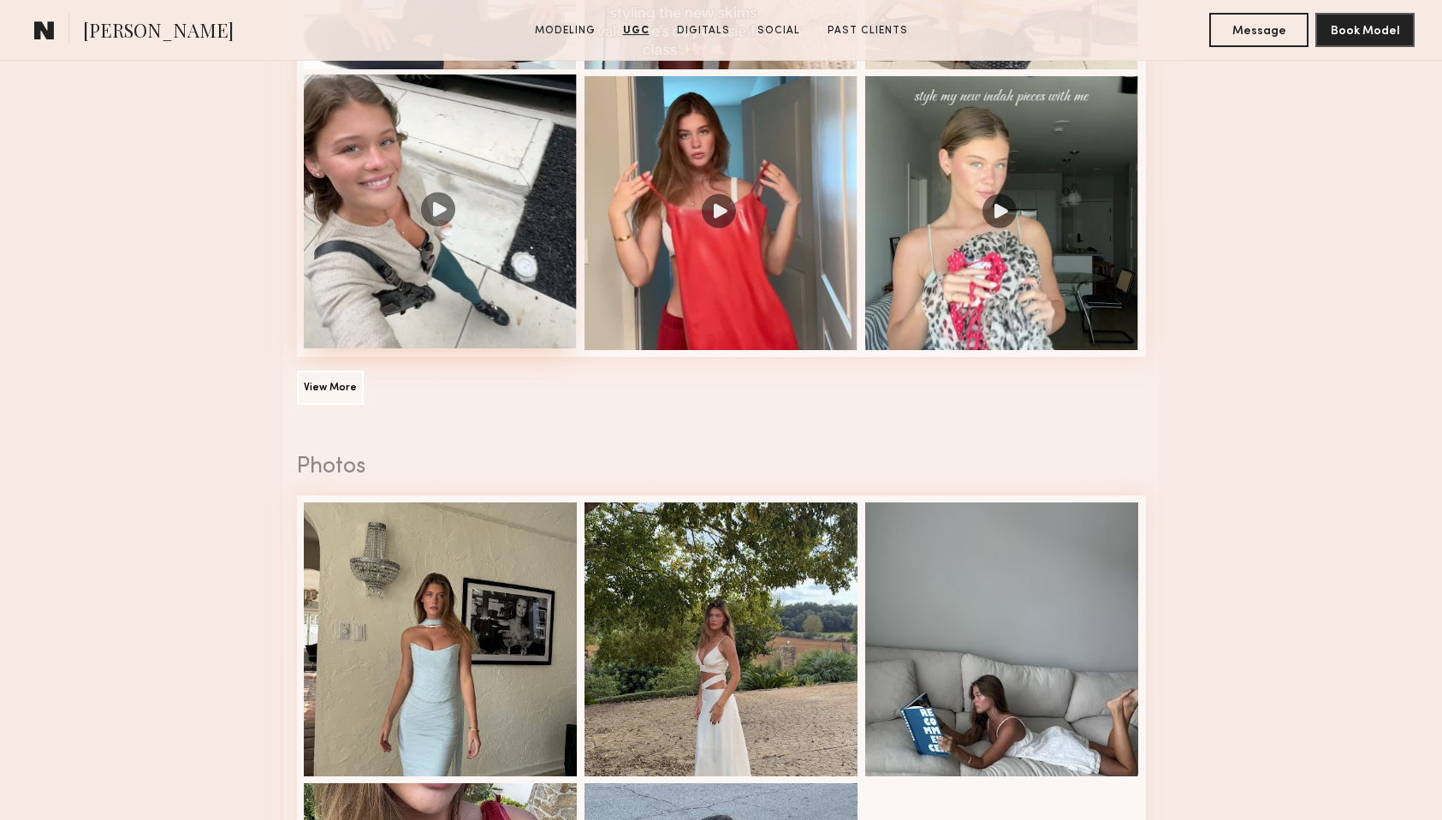
scroll to position [2687, 0]
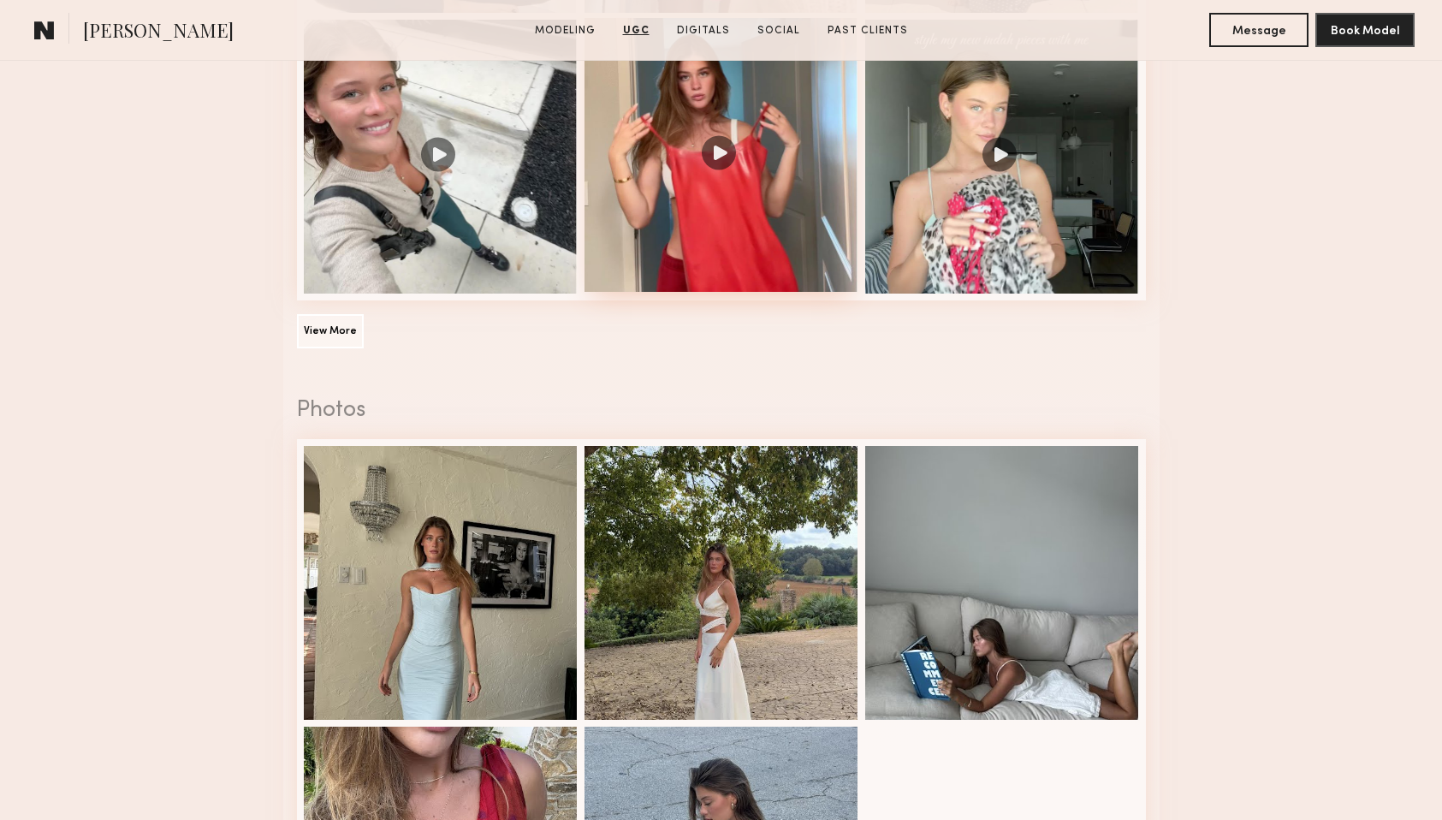
click at [773, 207] on div at bounding box center [721, 155] width 274 height 274
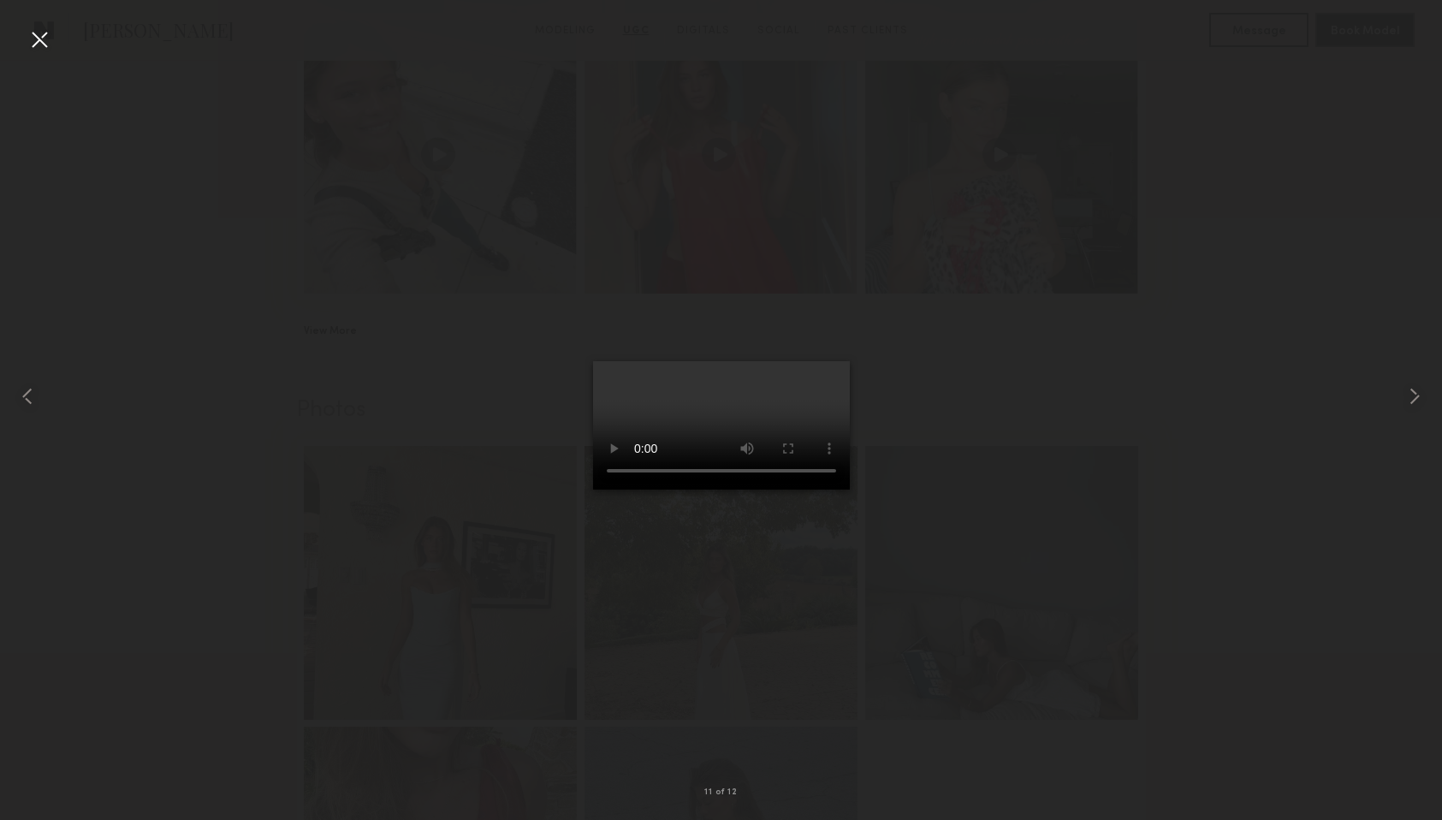
click at [45, 33] on div at bounding box center [39, 39] width 27 height 27
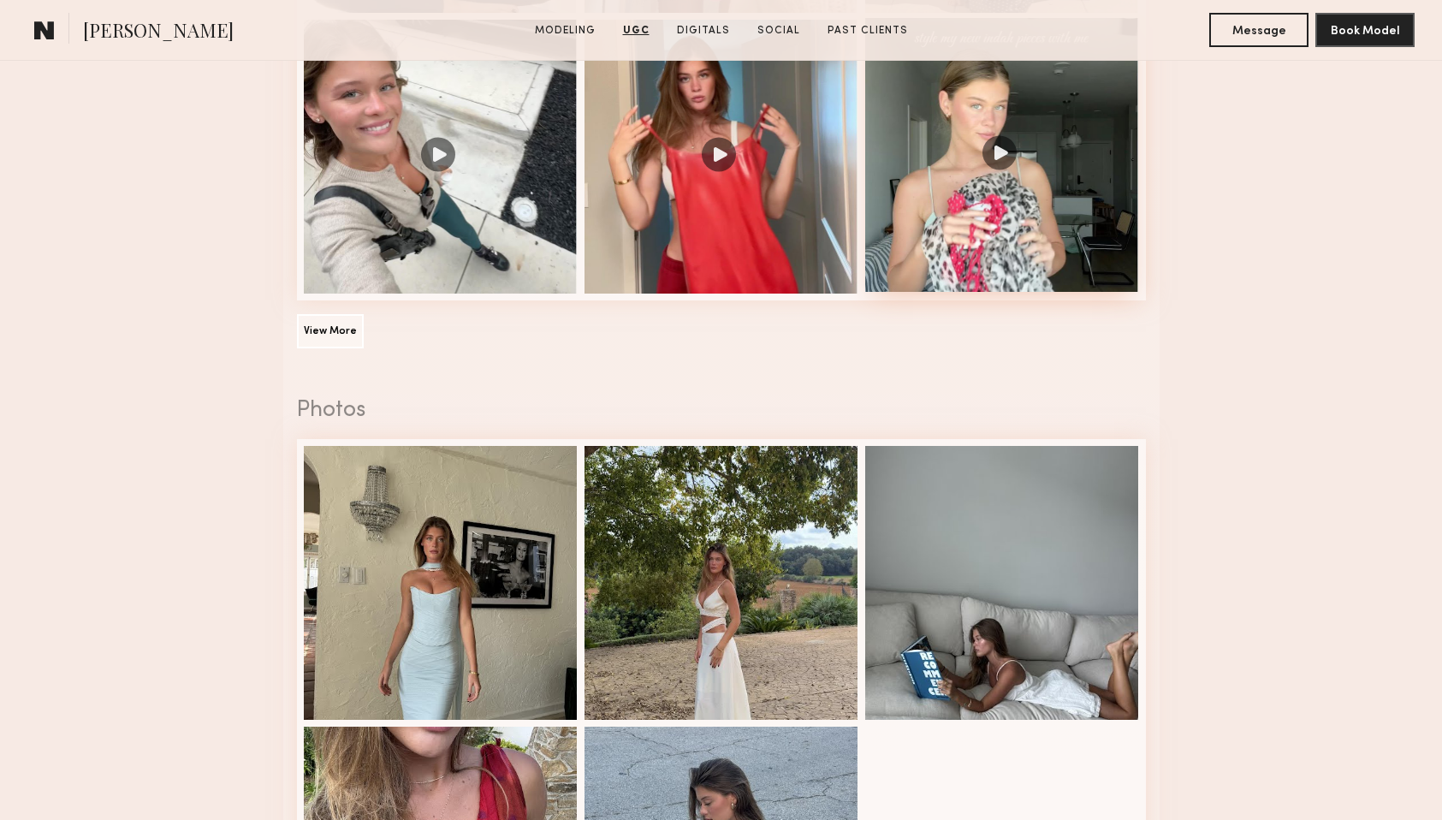
click at [951, 240] on div at bounding box center [1002, 155] width 274 height 274
